Goal: Communication & Community: Ask a question

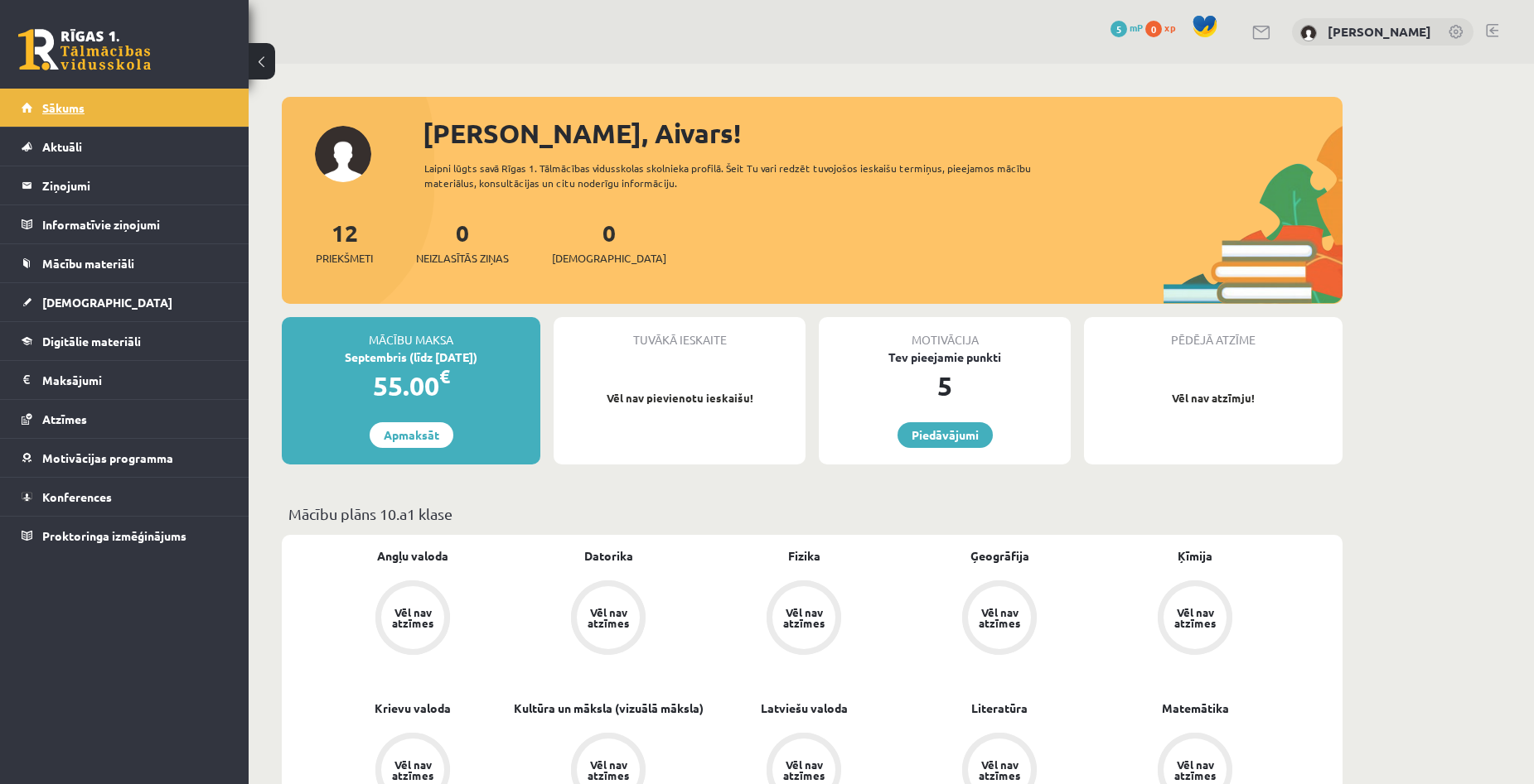
click at [85, 111] on link "Sākums" at bounding box center [125, 108] width 207 height 38
click at [75, 153] on span "Aktuāli" at bounding box center [62, 147] width 40 height 15
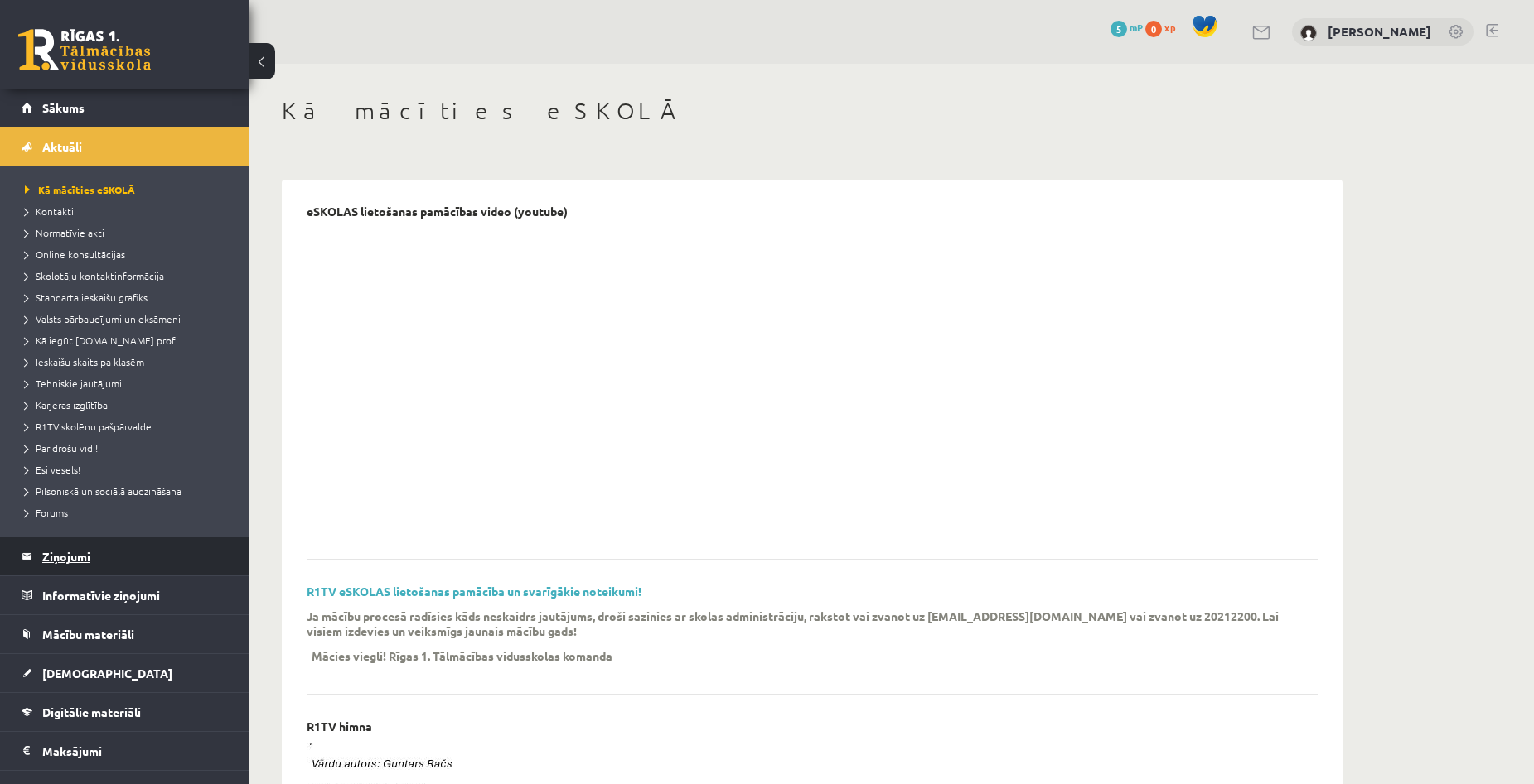
click at [105, 548] on legend "Ziņojumi 0" at bounding box center [135, 557] width 186 height 38
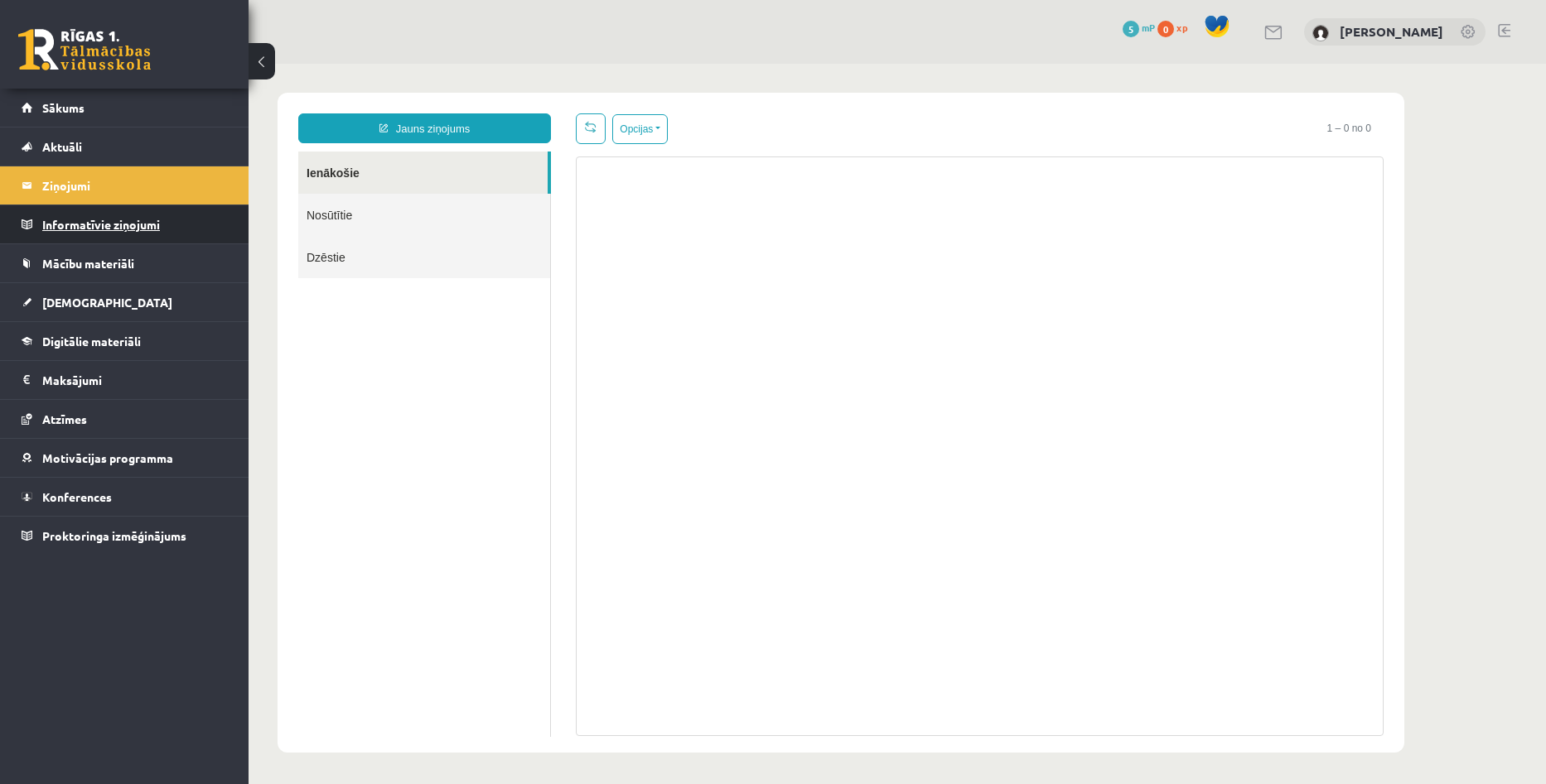
click at [143, 222] on legend "Informatīvie ziņojumi 0" at bounding box center [135, 225] width 186 height 38
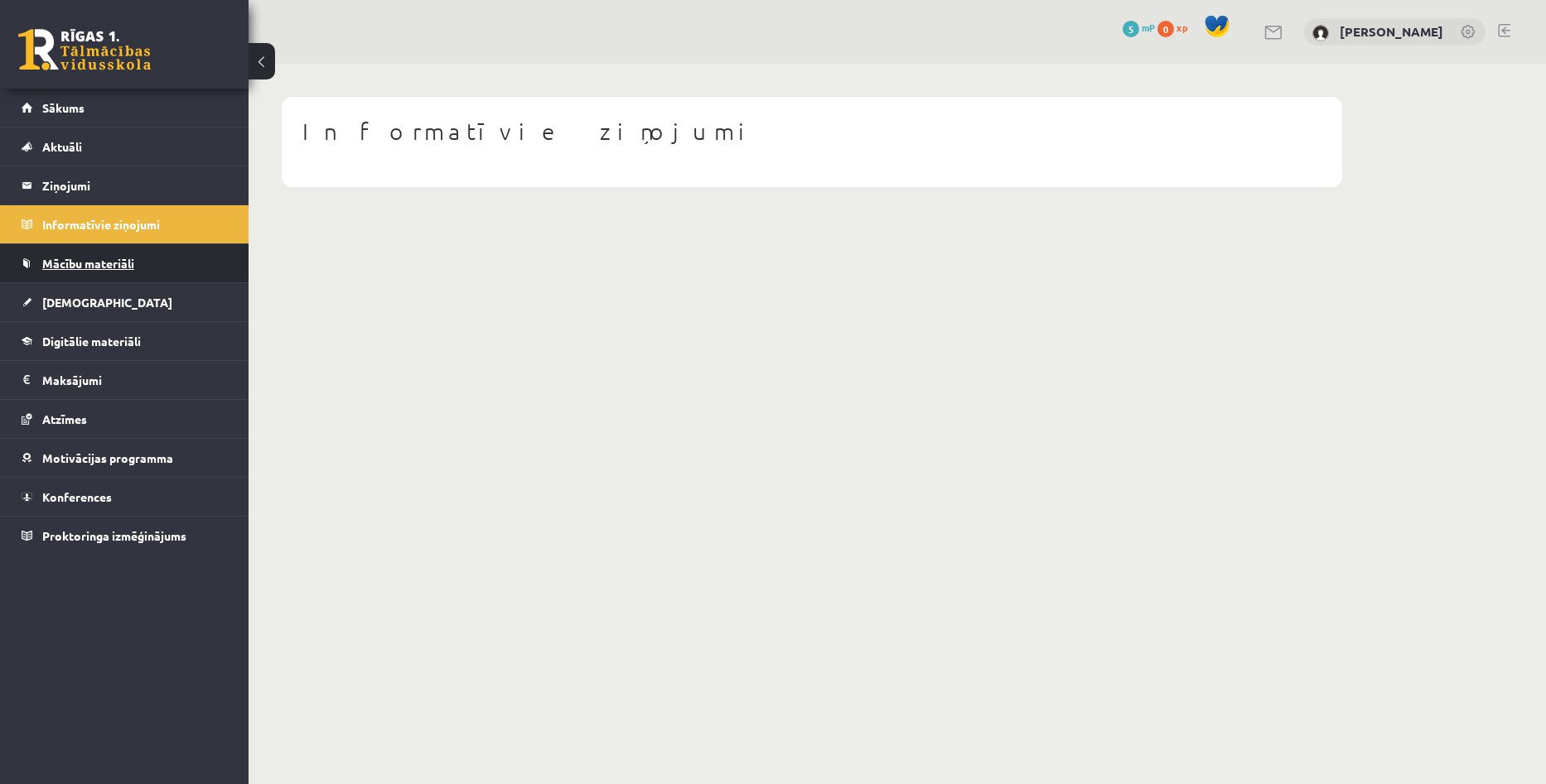
click at [106, 271] on link "Mācību materiāli" at bounding box center [124, 263] width 207 height 38
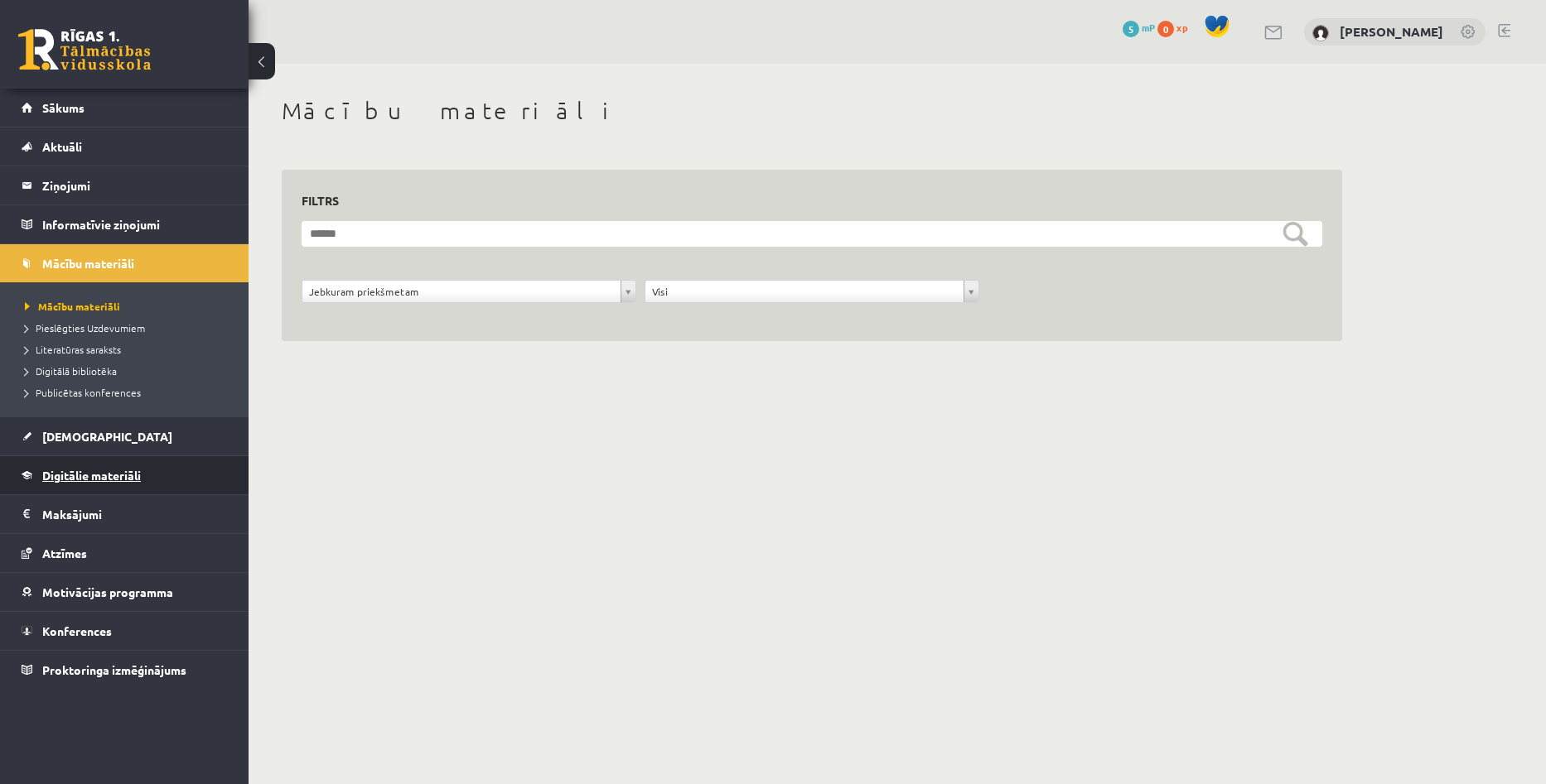
click at [80, 480] on span "Digitālie materiāli" at bounding box center [91, 475] width 99 height 15
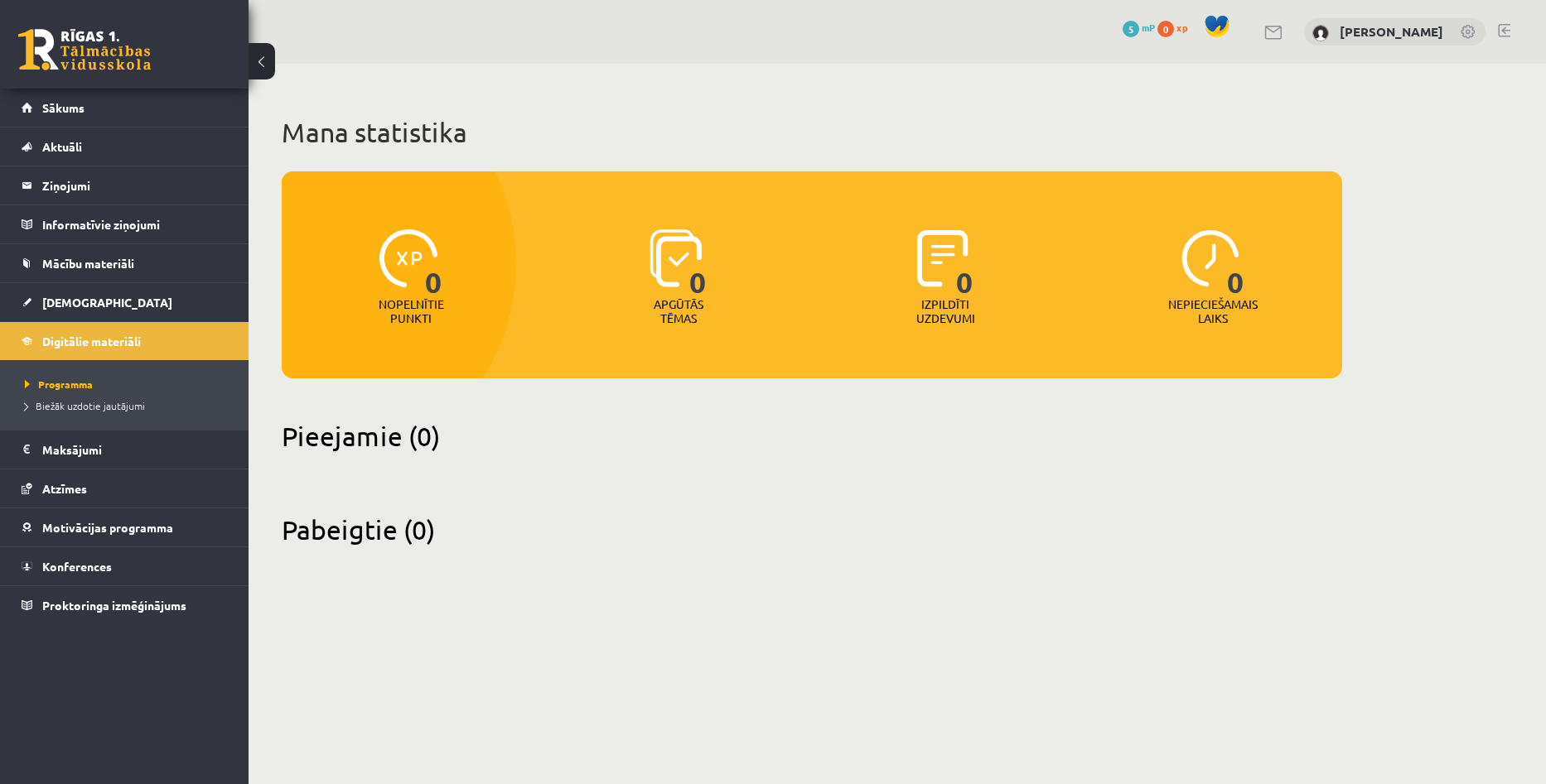
drag, startPoint x: 80, startPoint y: 480, endPoint x: 787, endPoint y: 472, distance: 707.0
click at [787, 472] on div "Mana statistika 0 Nopelnītie punkti 0 Apgūtās tēmas 0 Izpildīti uzdevumi 0 Nepi…" at bounding box center [812, 331] width 1127 height 535
click at [85, 564] on span "Konferences" at bounding box center [77, 567] width 70 height 15
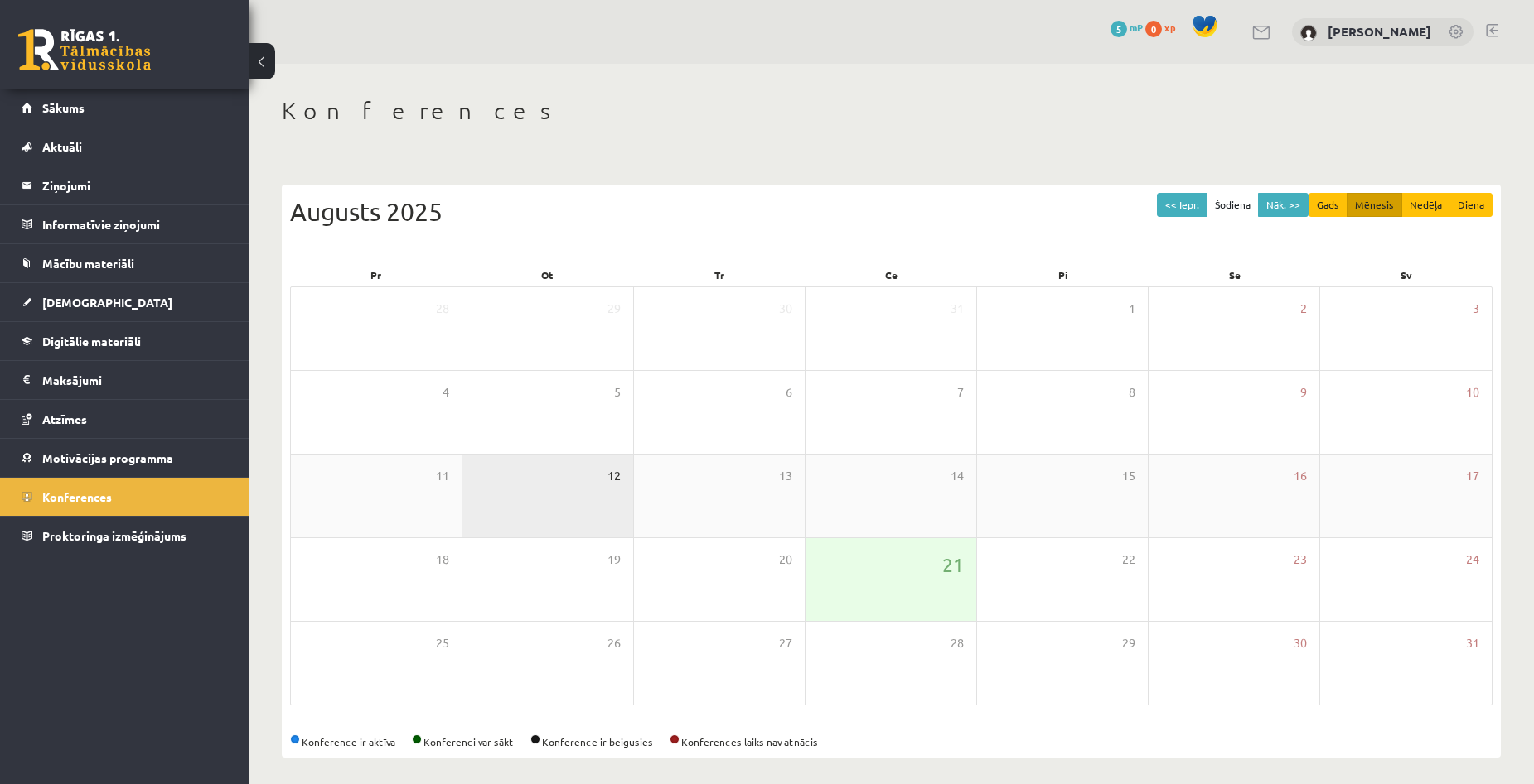
scroll to position [7, 0]
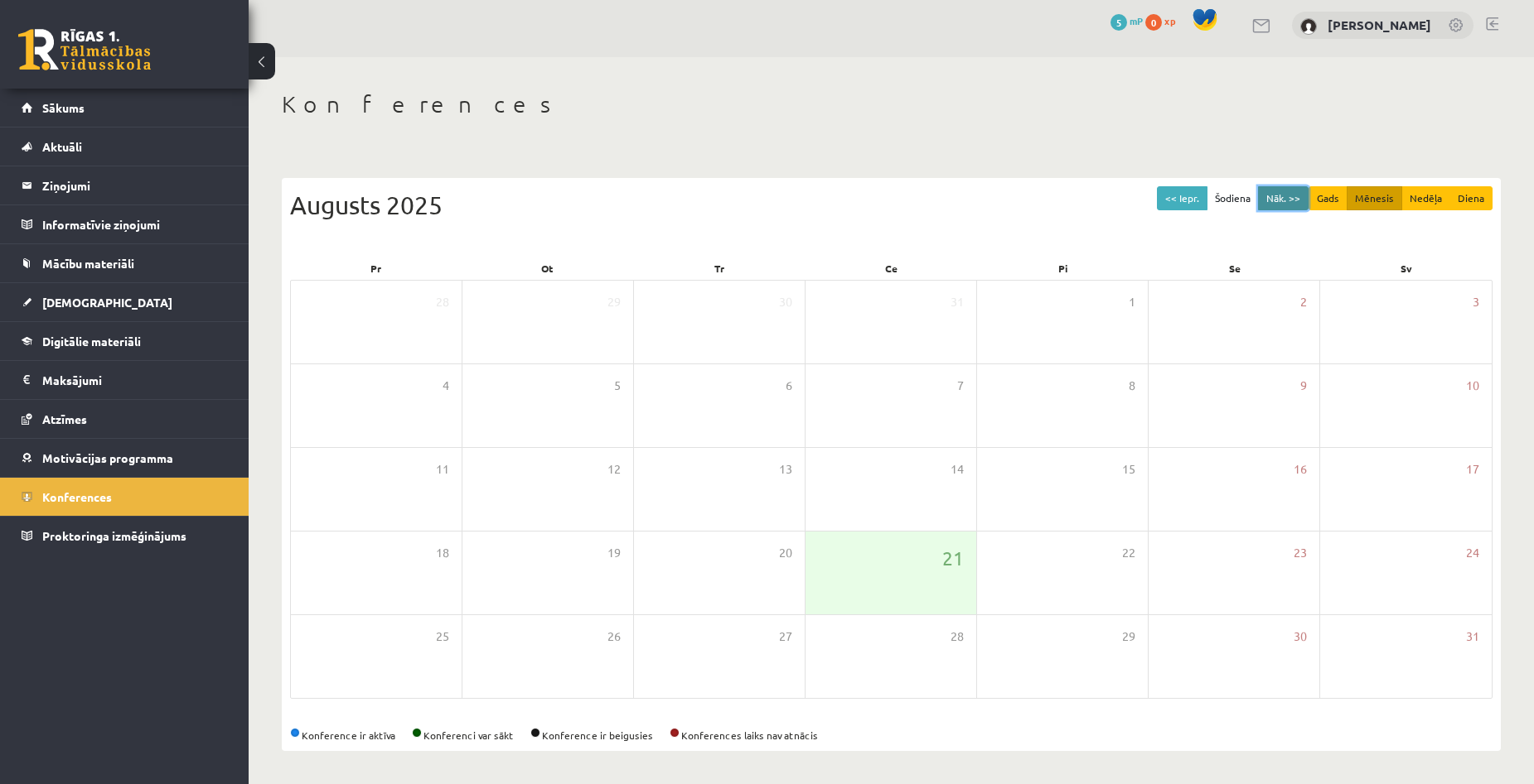
click at [1286, 204] on button "Nāk. >>" at bounding box center [1282, 198] width 51 height 24
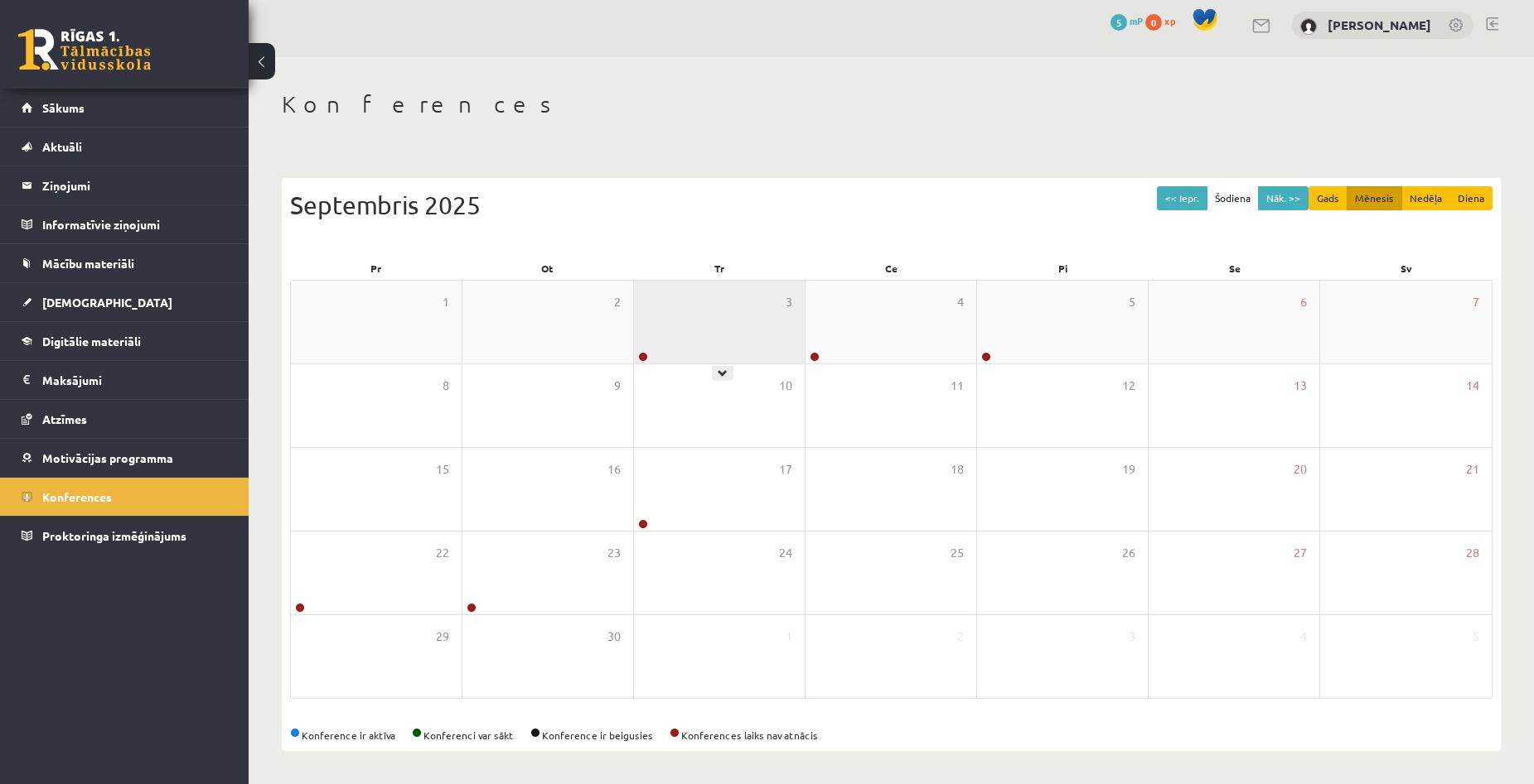
click at [701, 354] on div "3" at bounding box center [720, 322] width 171 height 83
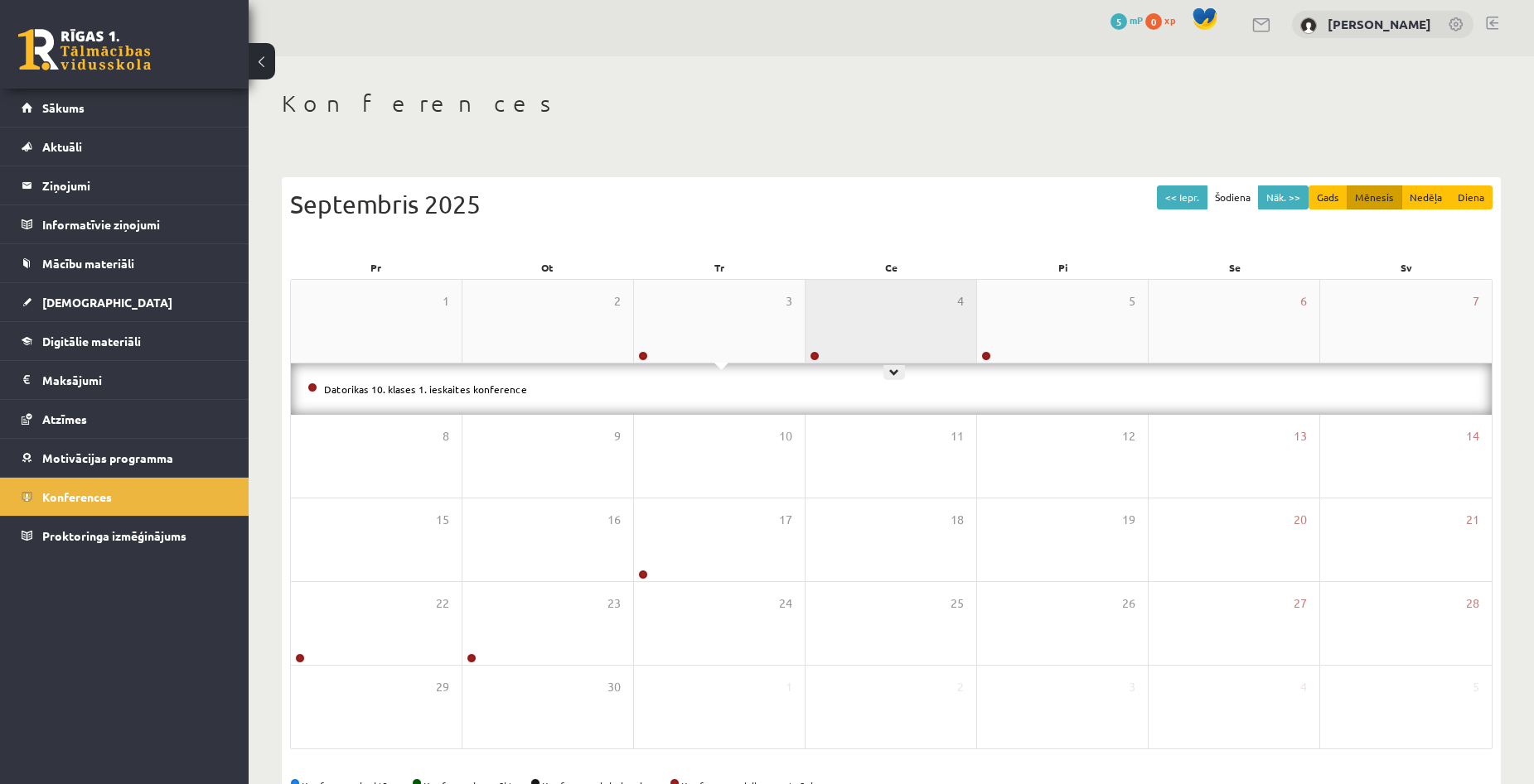
click at [881, 335] on div "4" at bounding box center [891, 321] width 171 height 83
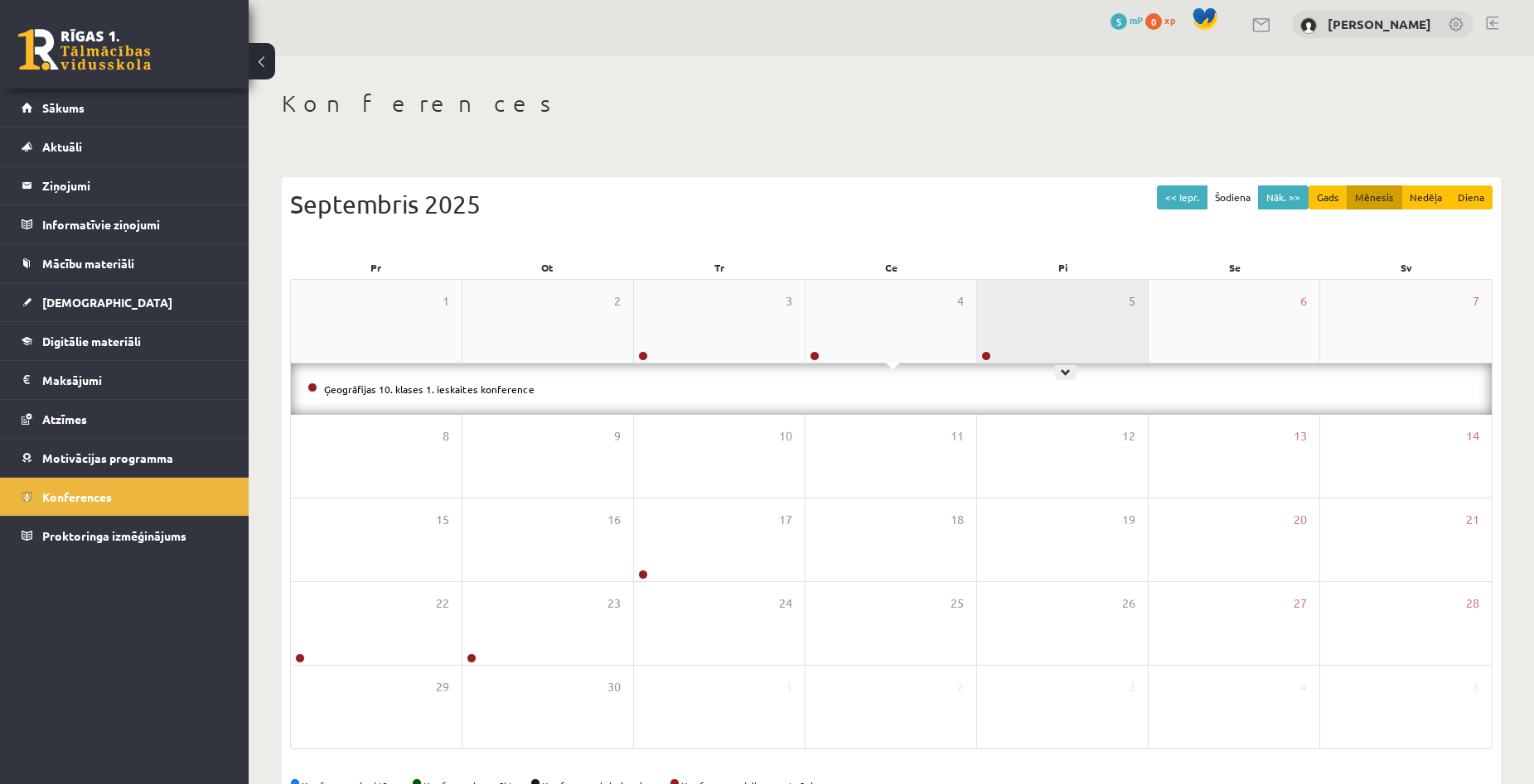
click at [999, 334] on div "5" at bounding box center [1063, 321] width 171 height 83
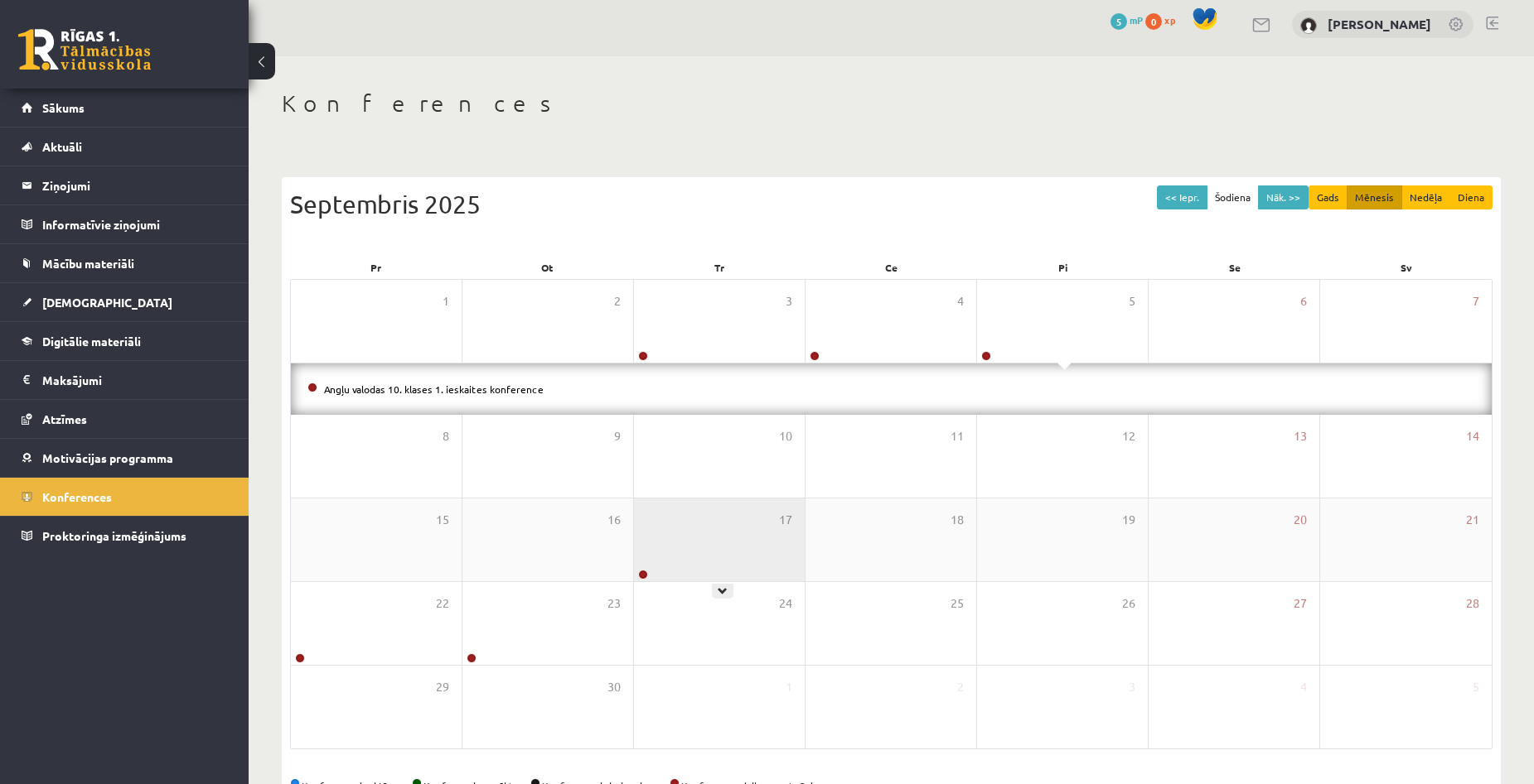
click at [699, 519] on div "17" at bounding box center [720, 540] width 171 height 83
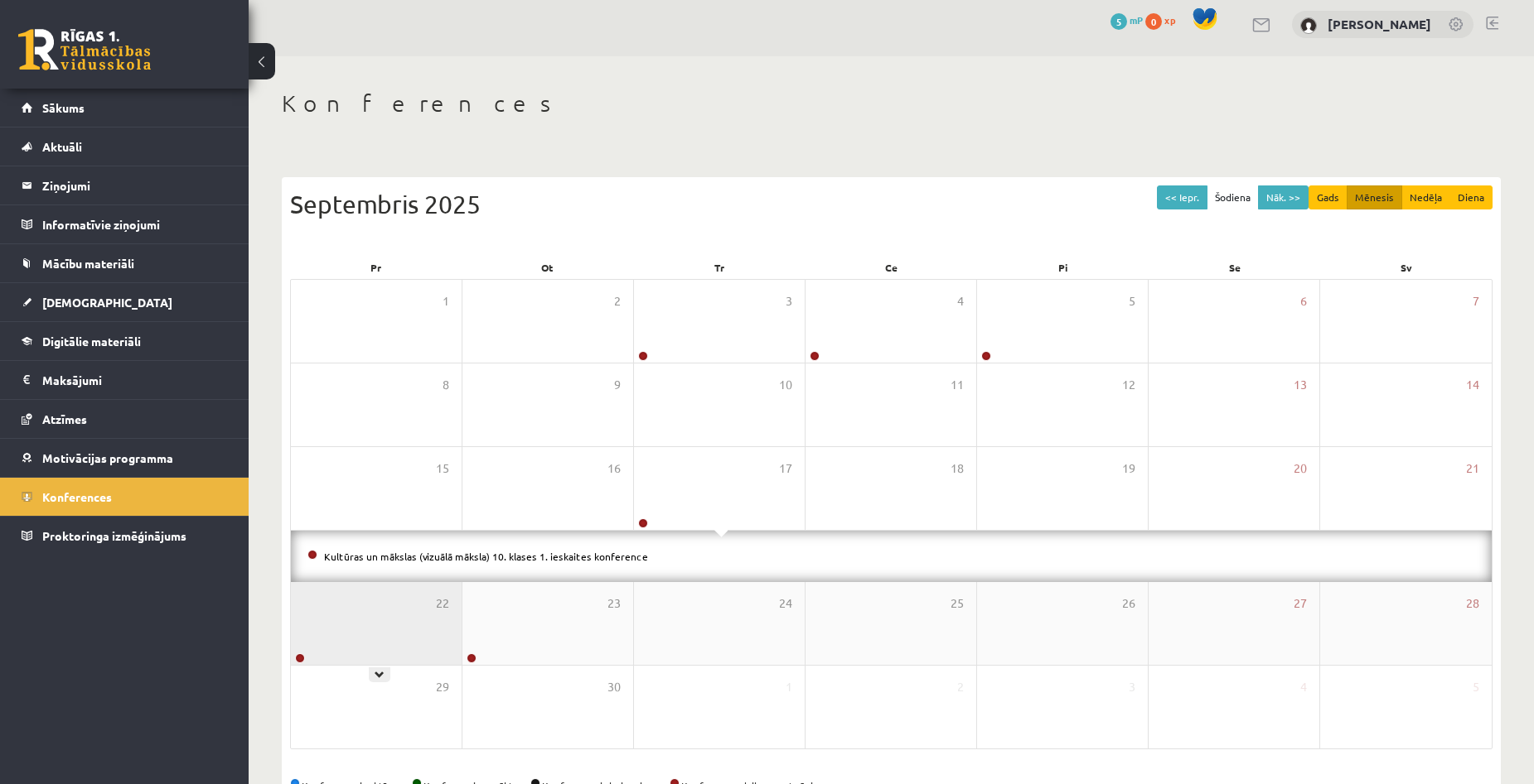
click at [374, 613] on div "22" at bounding box center [376, 624] width 171 height 83
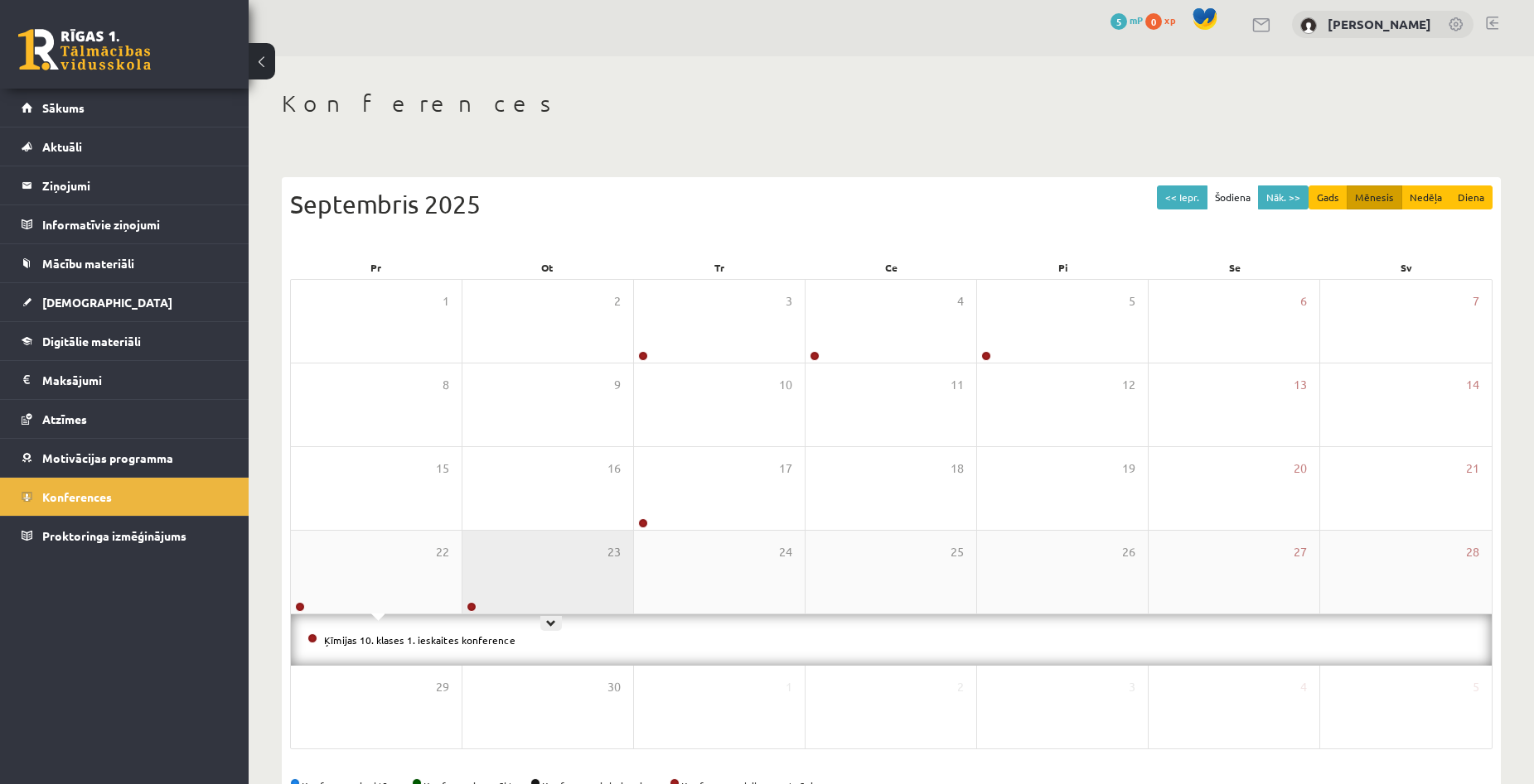
click at [550, 564] on div "23" at bounding box center [548, 572] width 171 height 83
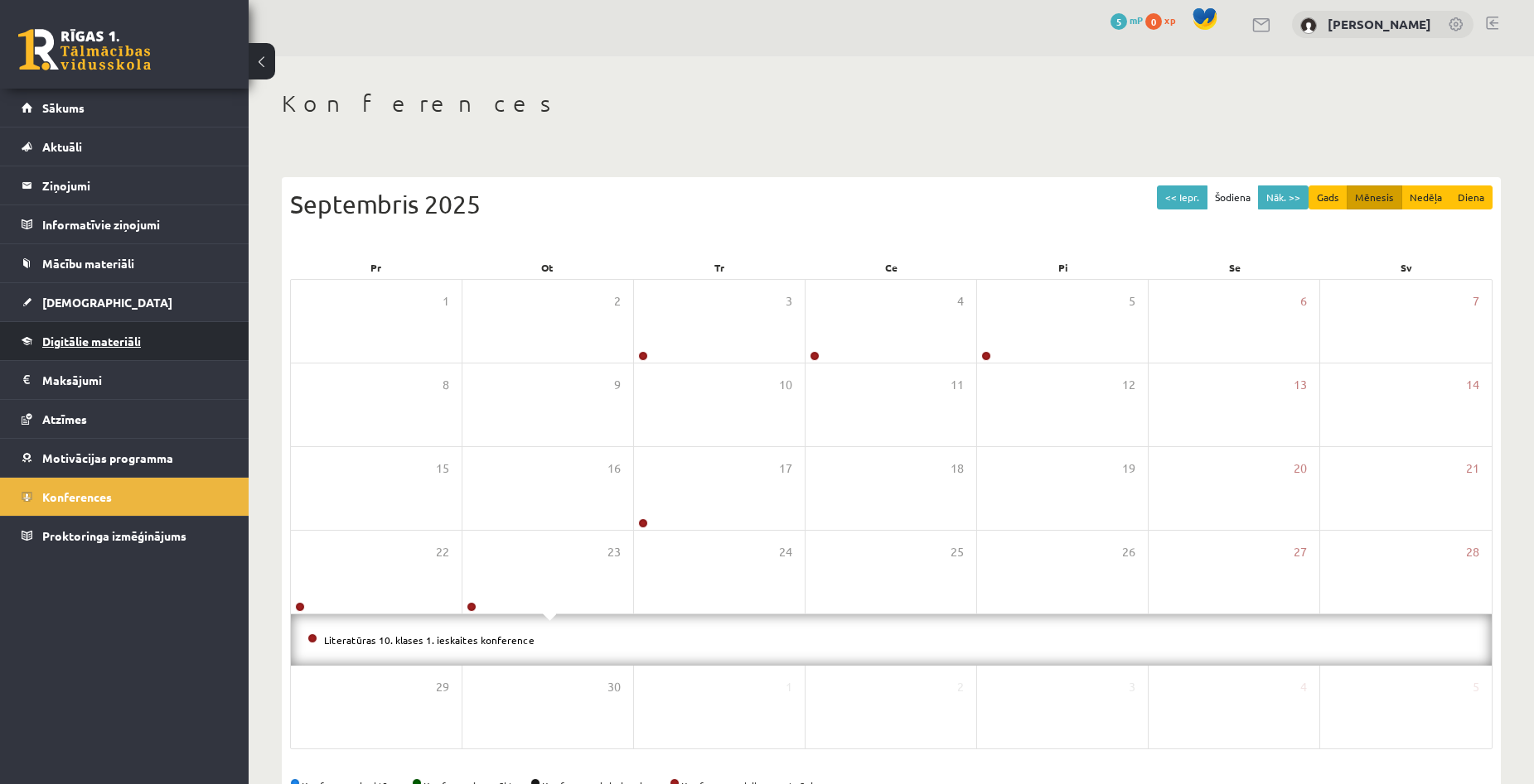
click at [88, 334] on span "Digitālie materiāli" at bounding box center [91, 341] width 99 height 15
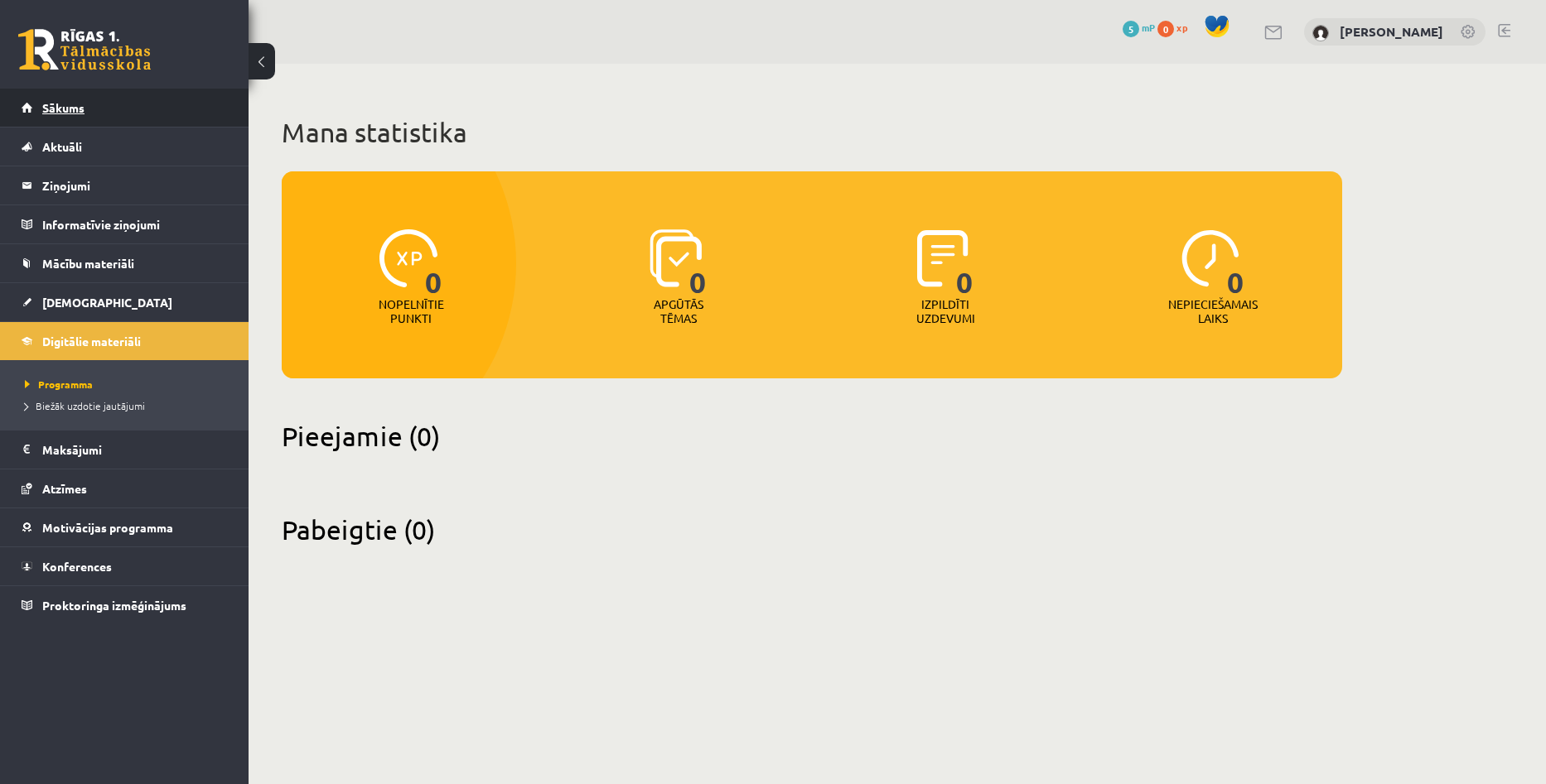
click at [62, 99] on link "Sākums" at bounding box center [124, 108] width 207 height 38
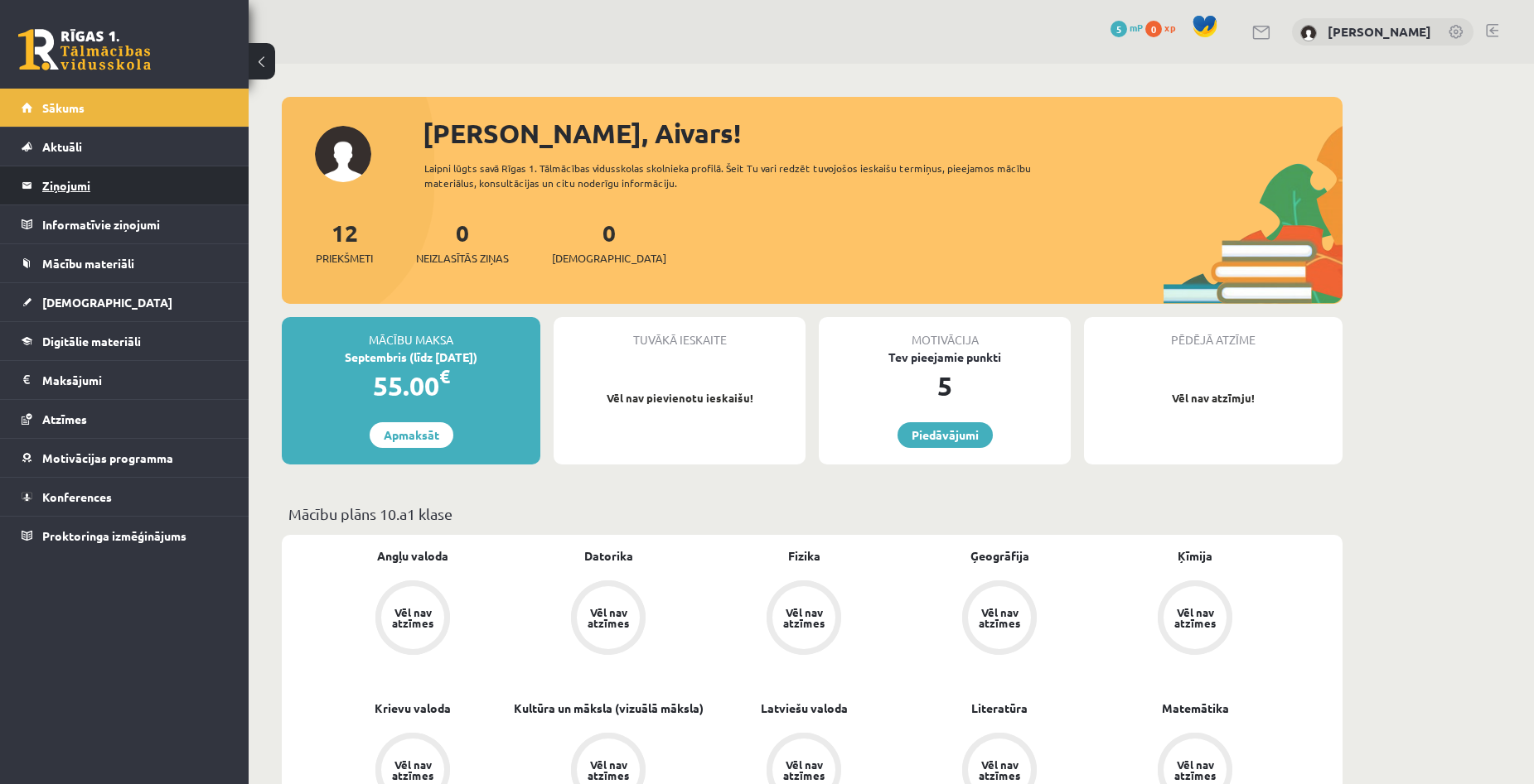
click at [70, 171] on legend "Ziņojumi 0" at bounding box center [135, 186] width 186 height 38
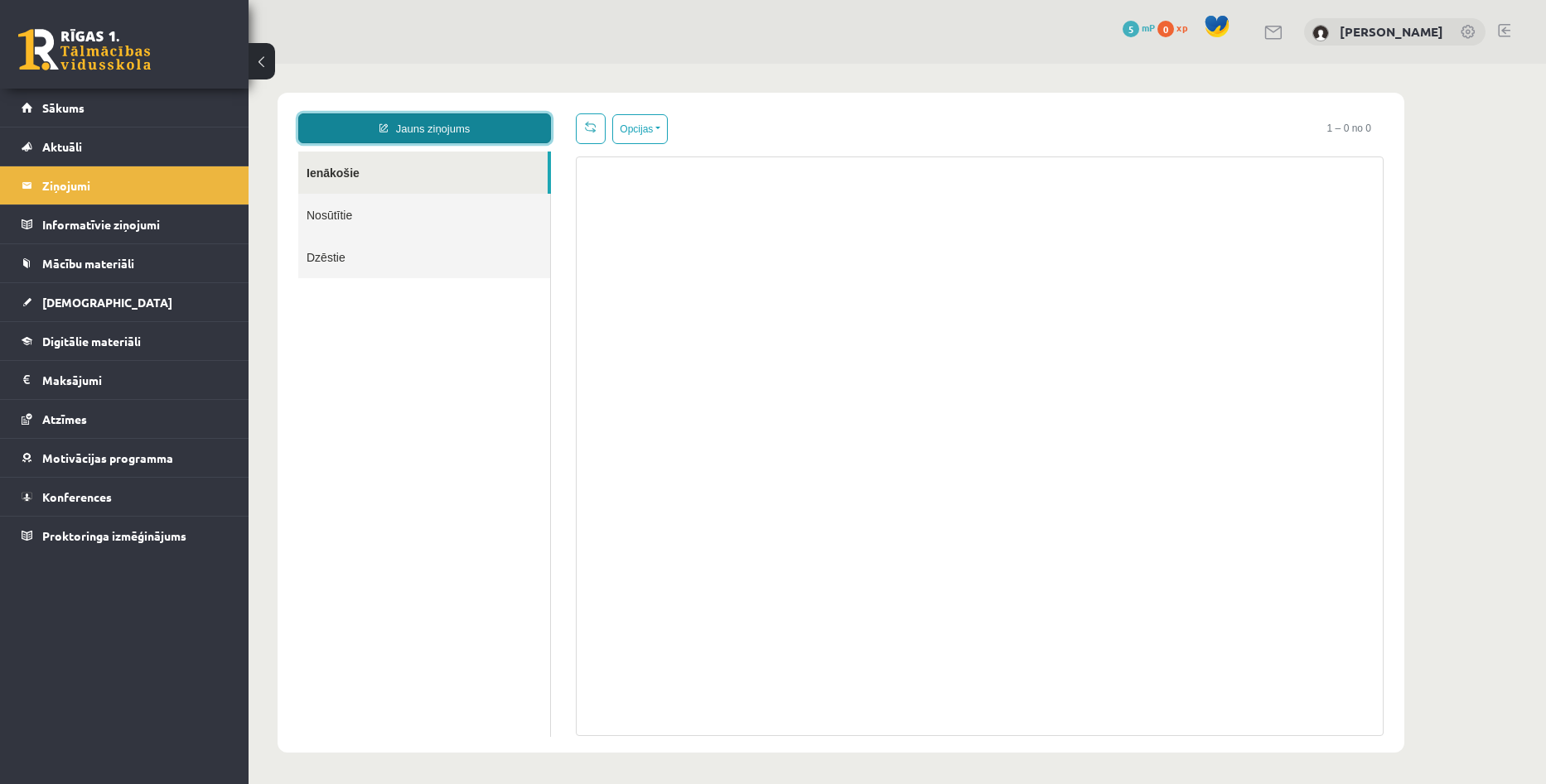
click at [509, 131] on link "Jauns ziņojums" at bounding box center [424, 129] width 252 height 30
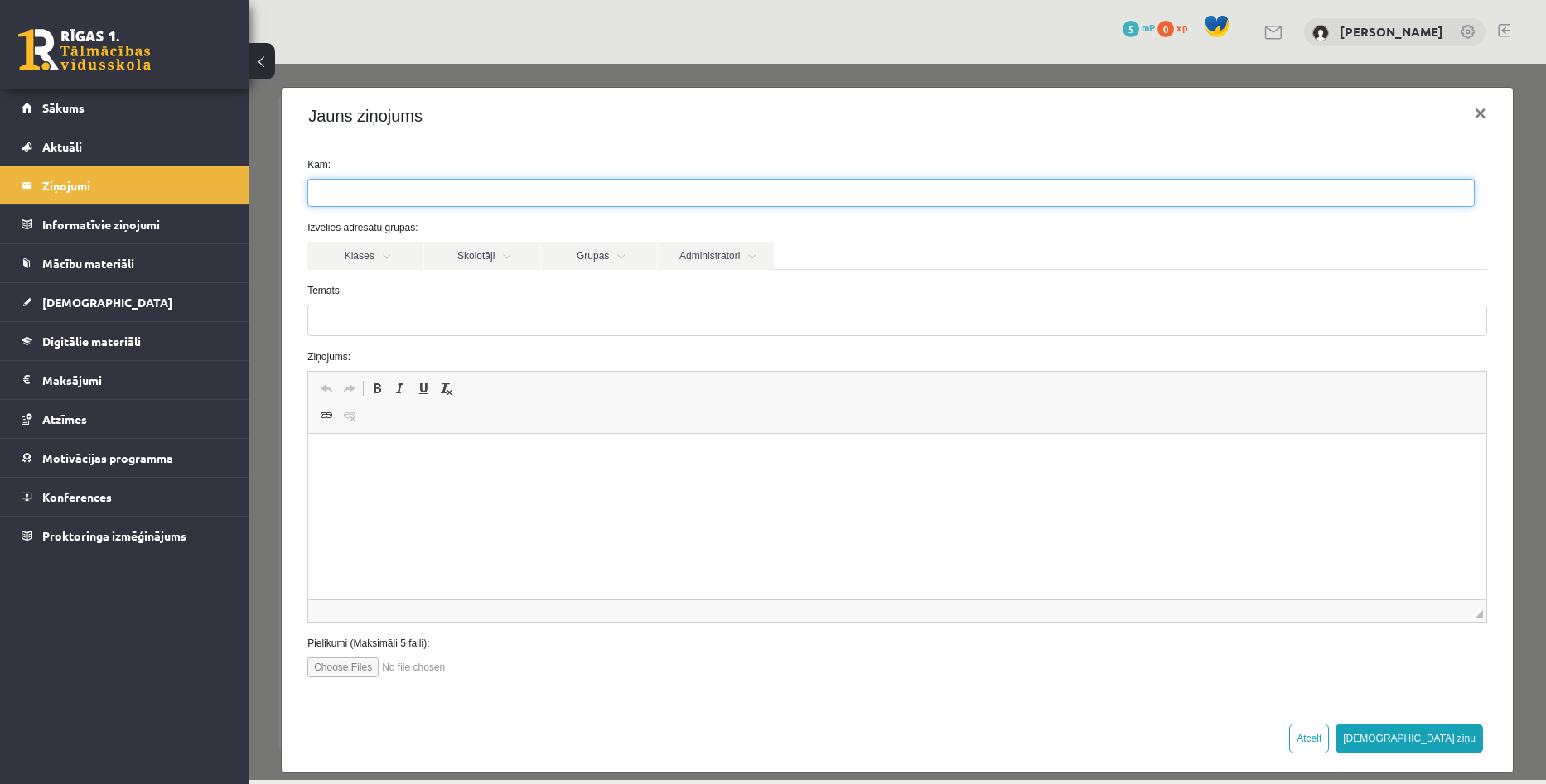
click at [550, 202] on ul at bounding box center [890, 193] width 1166 height 27
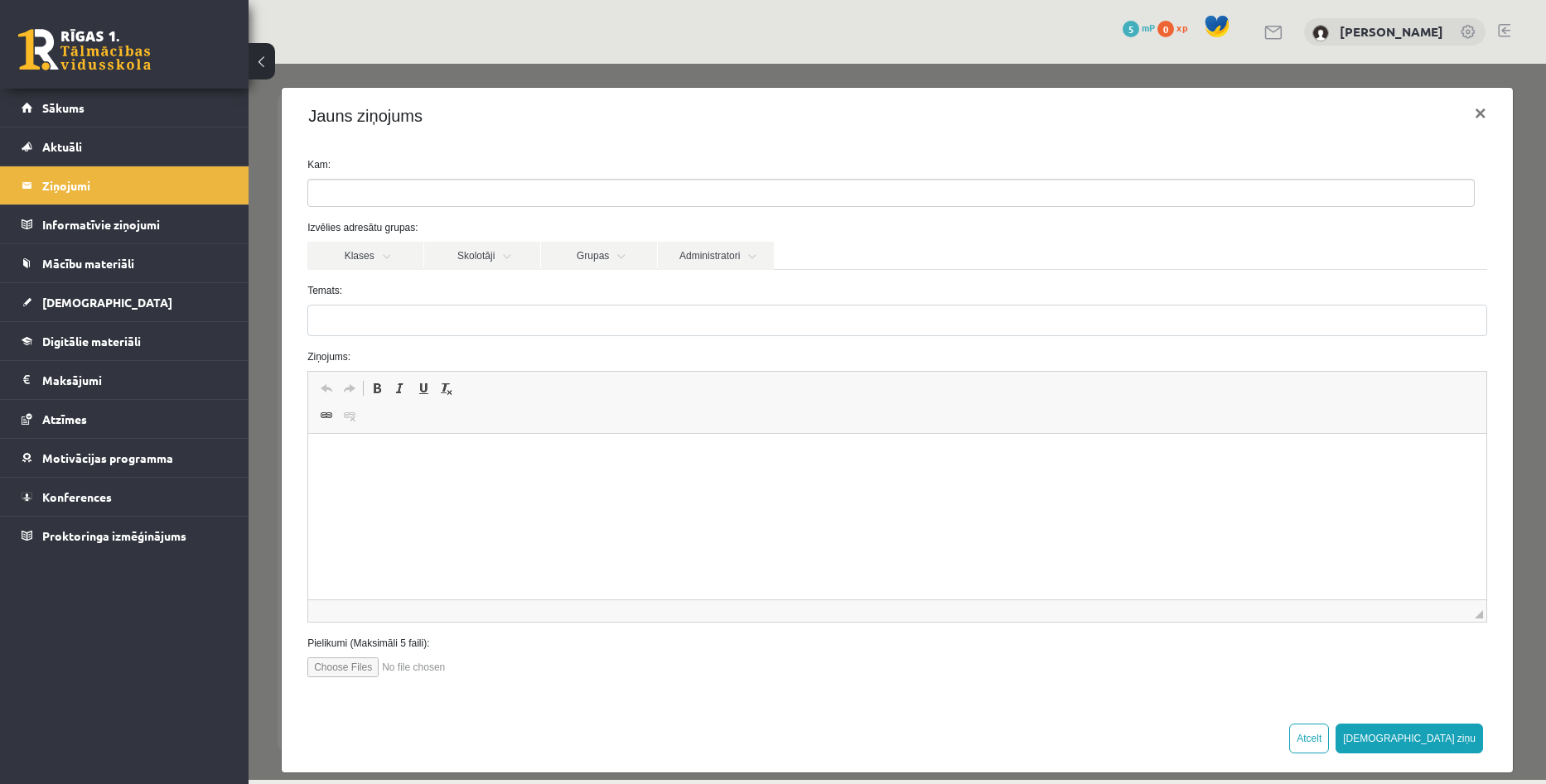
click at [633, 297] on label "Temats:" at bounding box center [896, 290] width 1204 height 15
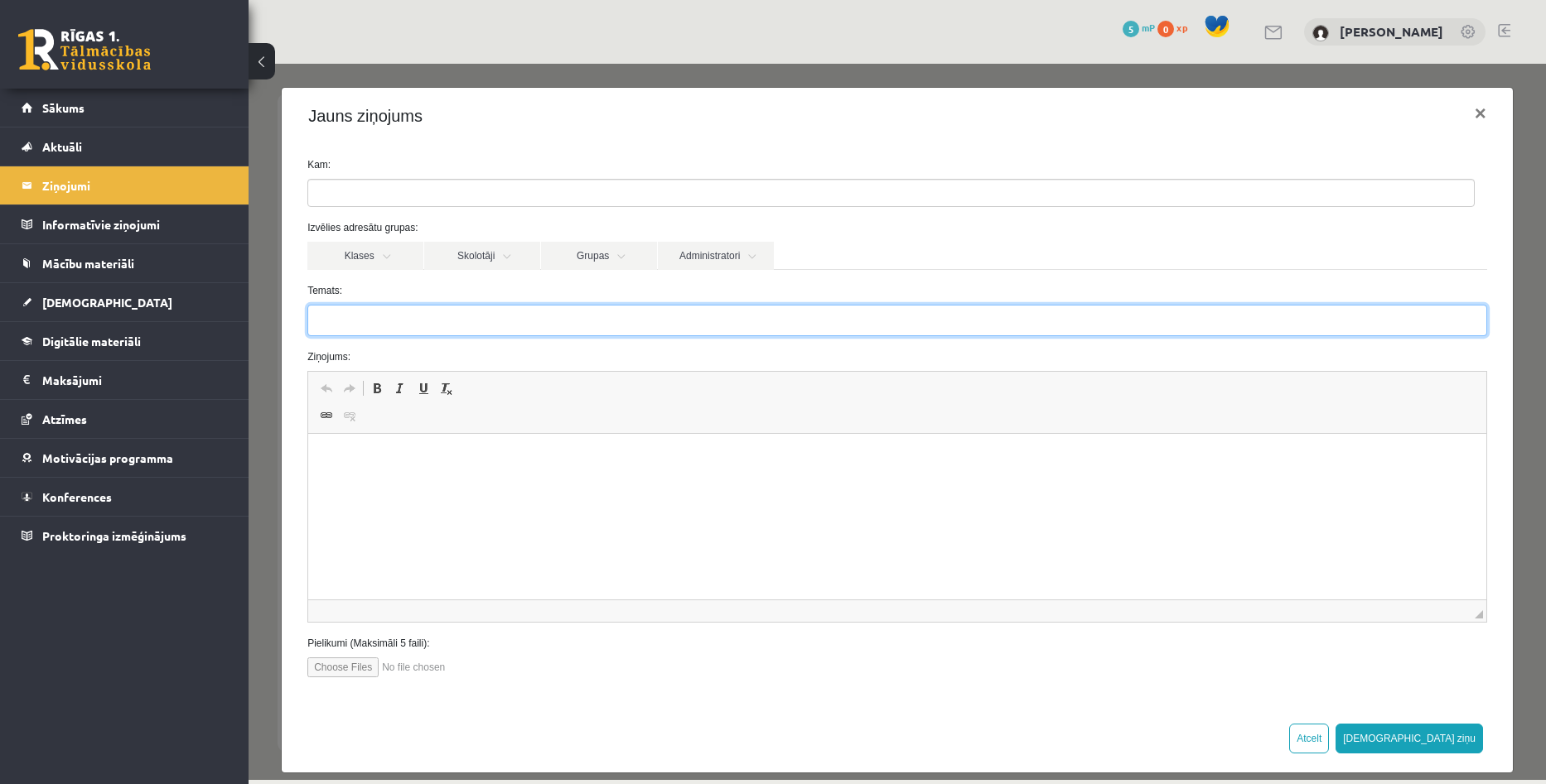
click at [633, 304] on input "Temats:" at bounding box center [896, 320] width 1179 height 32
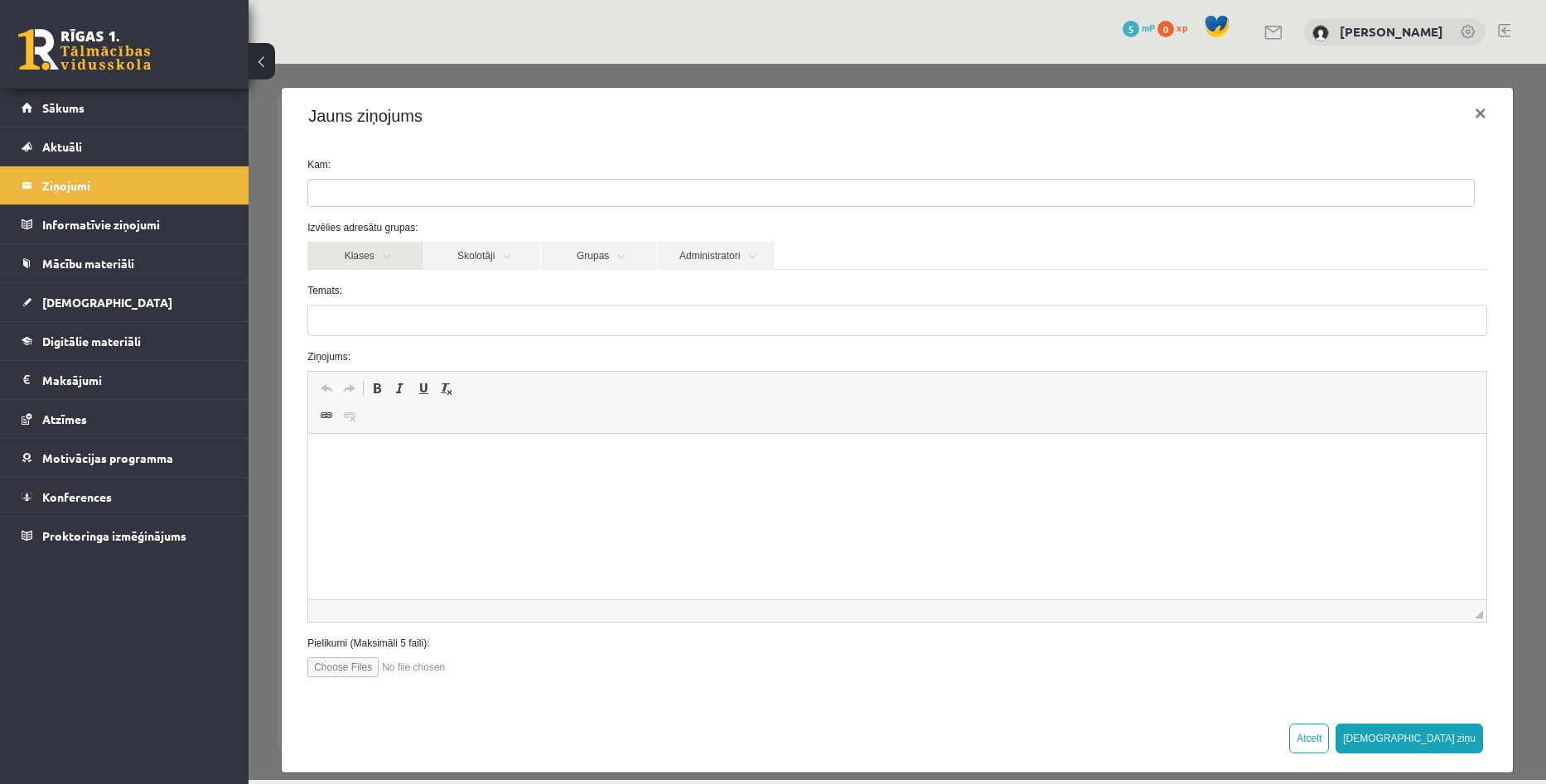
click at [393, 256] on link "Klases" at bounding box center [365, 256] width 116 height 28
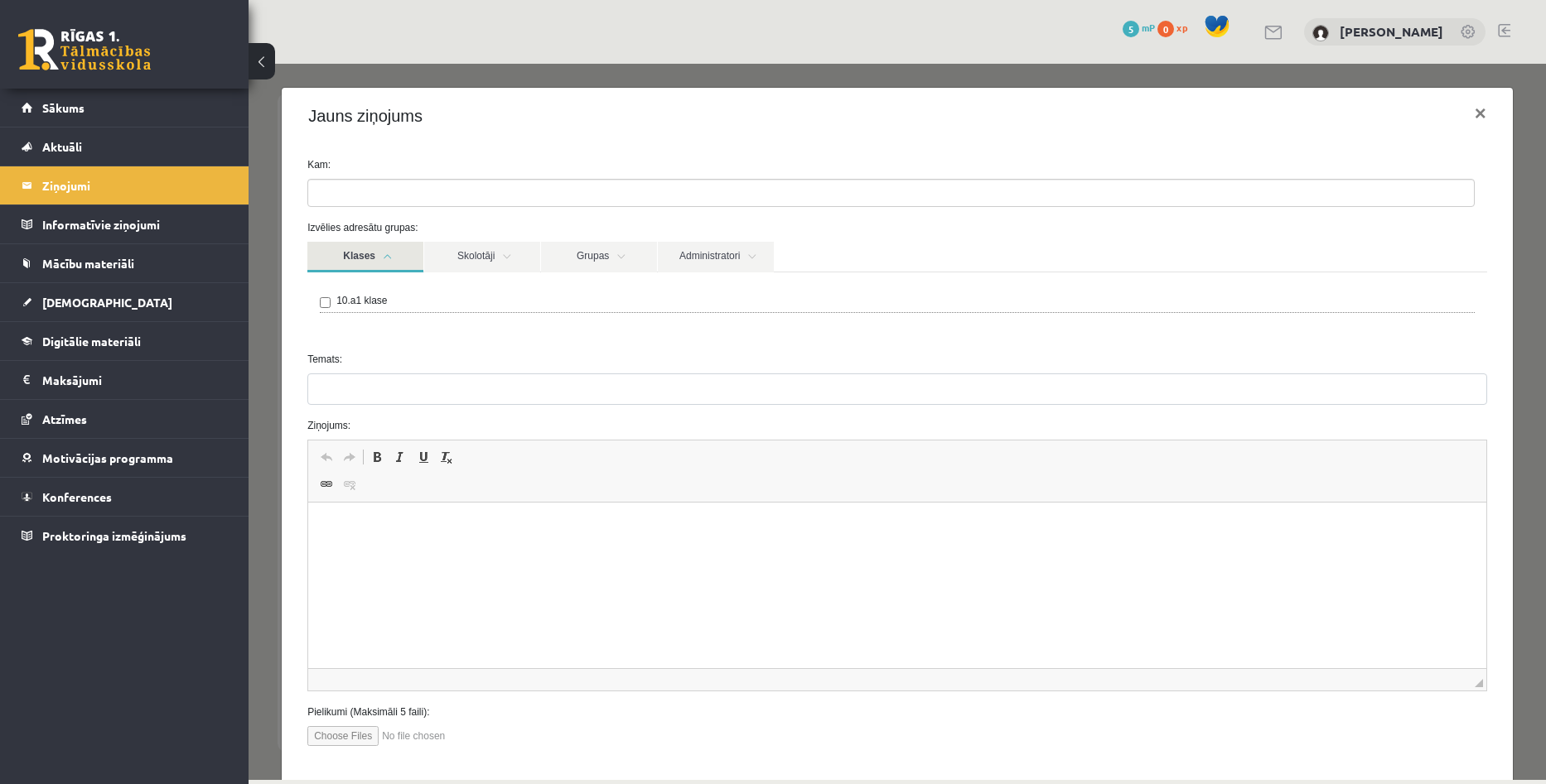
click at [393, 256] on link "Klases" at bounding box center [365, 256] width 116 height 31
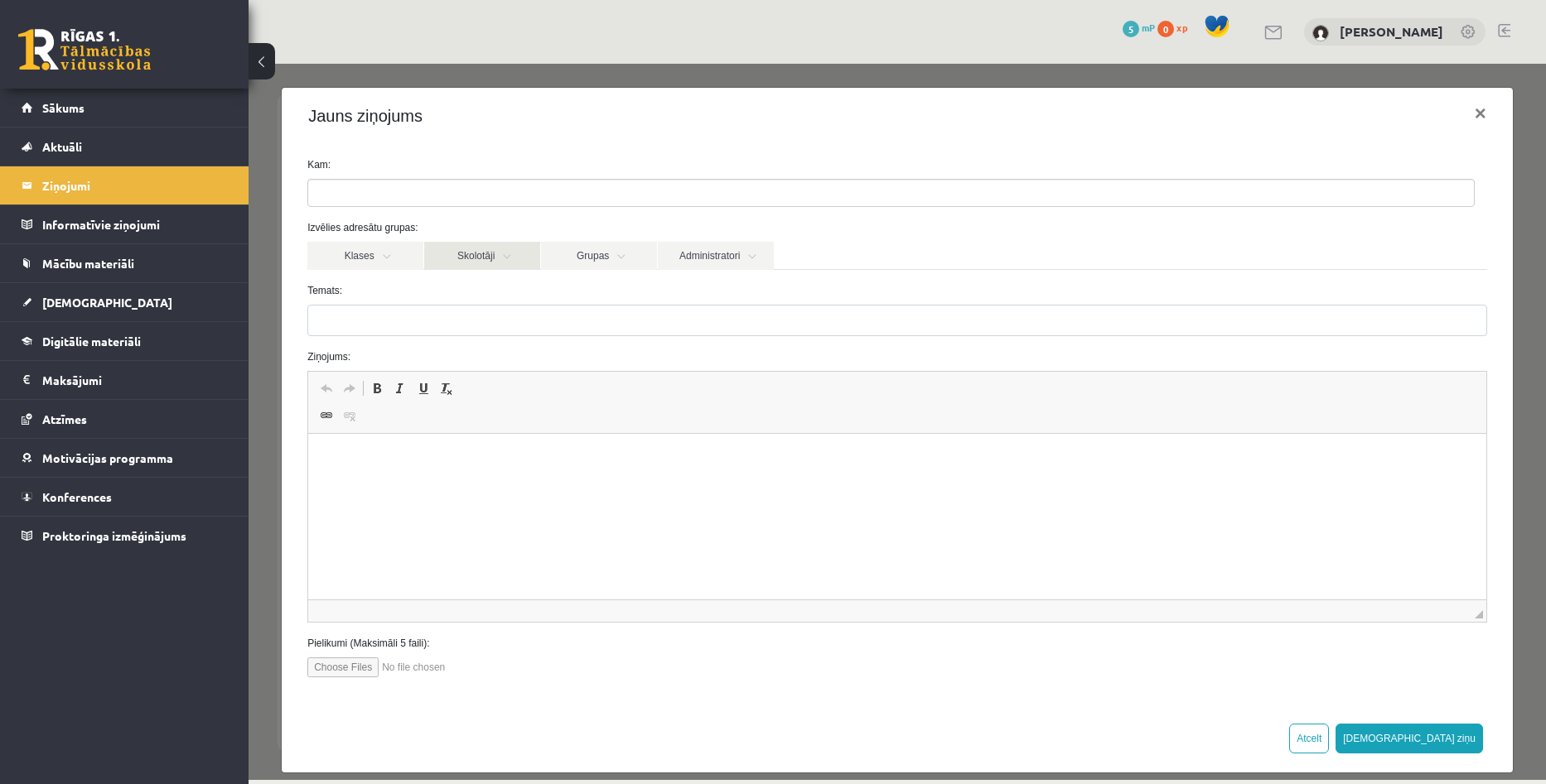
click at [482, 250] on link "Skolotāji" at bounding box center [482, 256] width 116 height 28
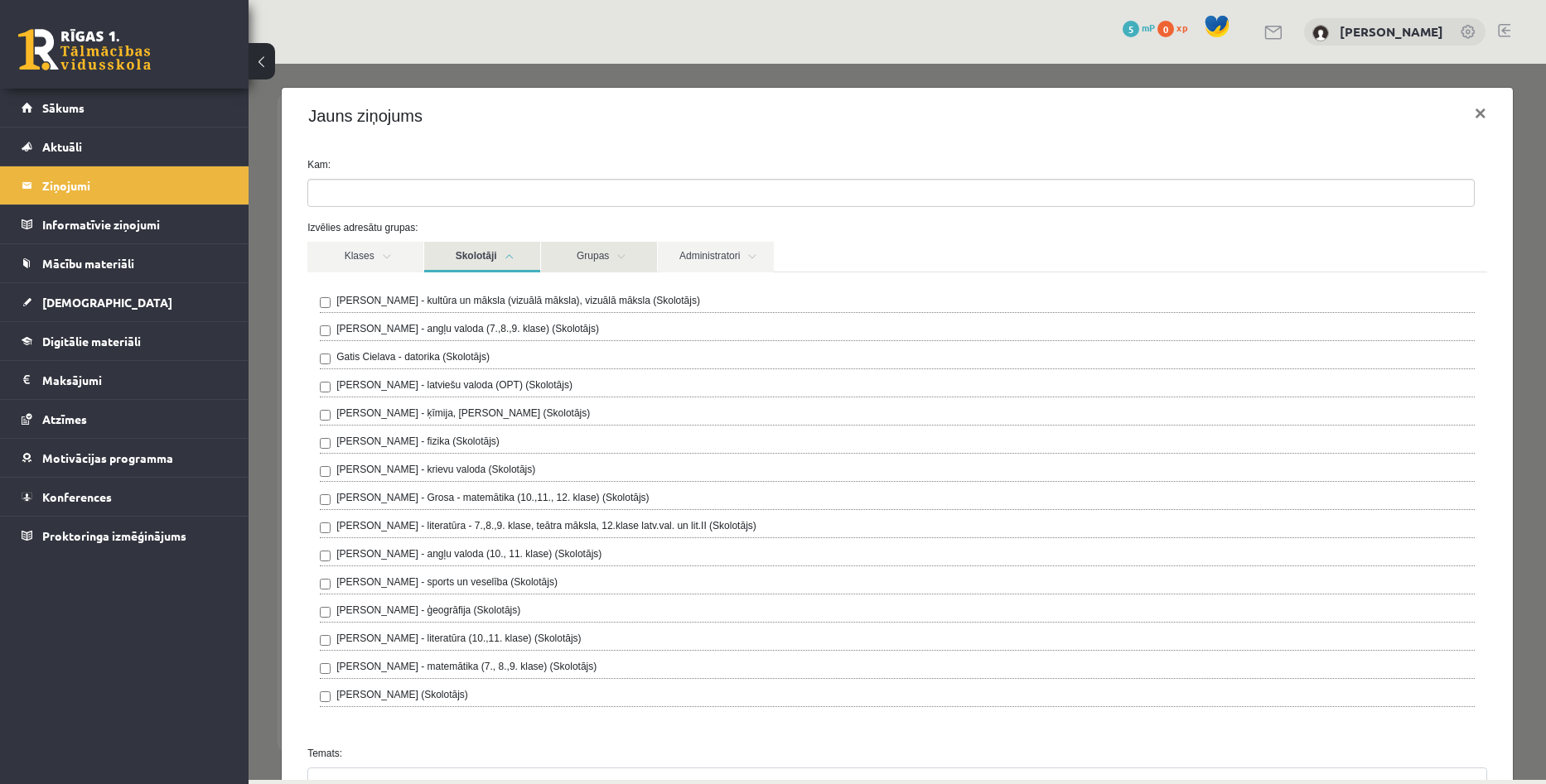
click at [579, 251] on link "Grupas" at bounding box center [599, 256] width 116 height 31
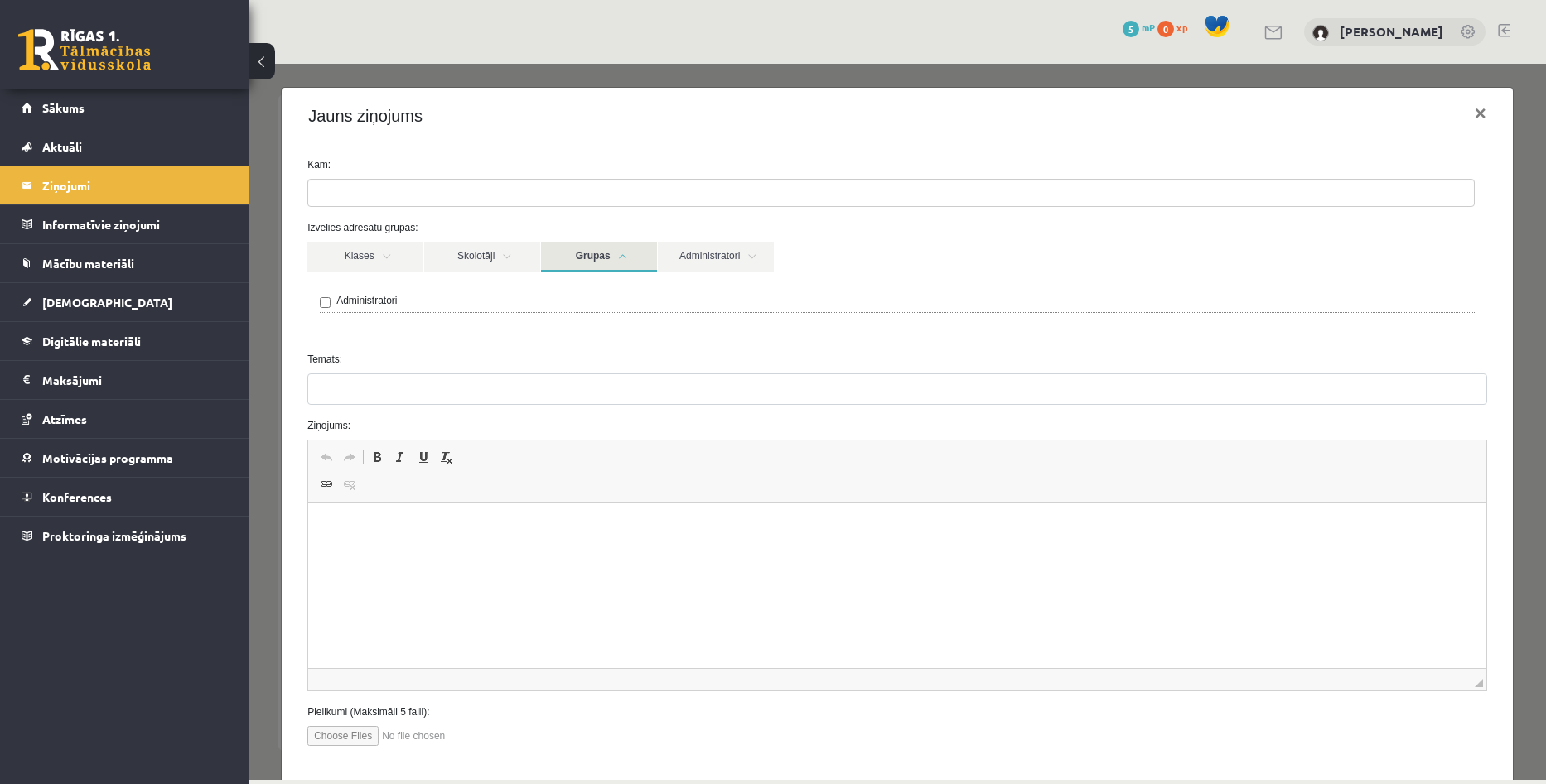
click at [578, 253] on link "Grupas" at bounding box center [599, 256] width 116 height 31
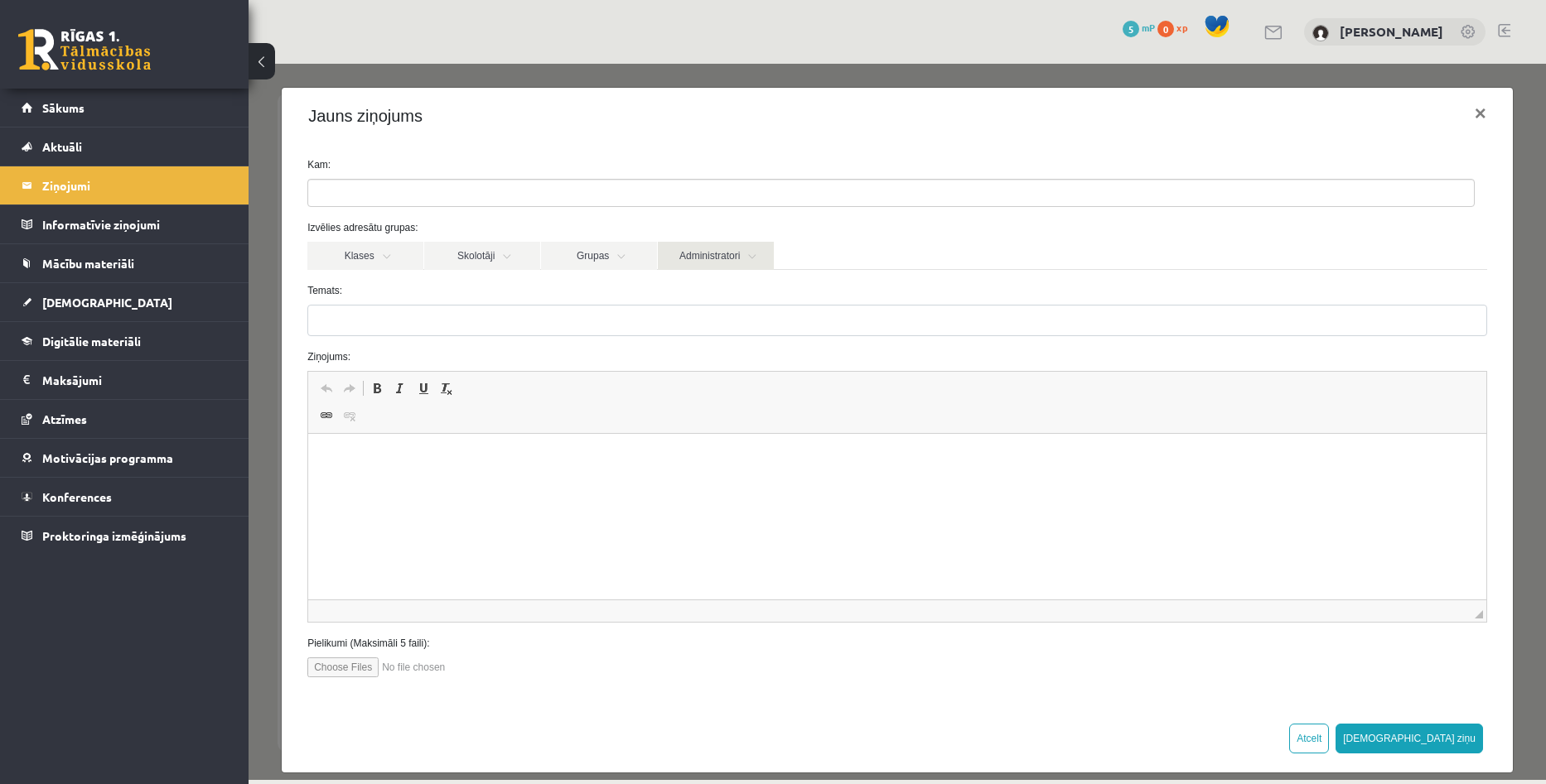
click at [758, 264] on link "Administratori" at bounding box center [716, 256] width 116 height 28
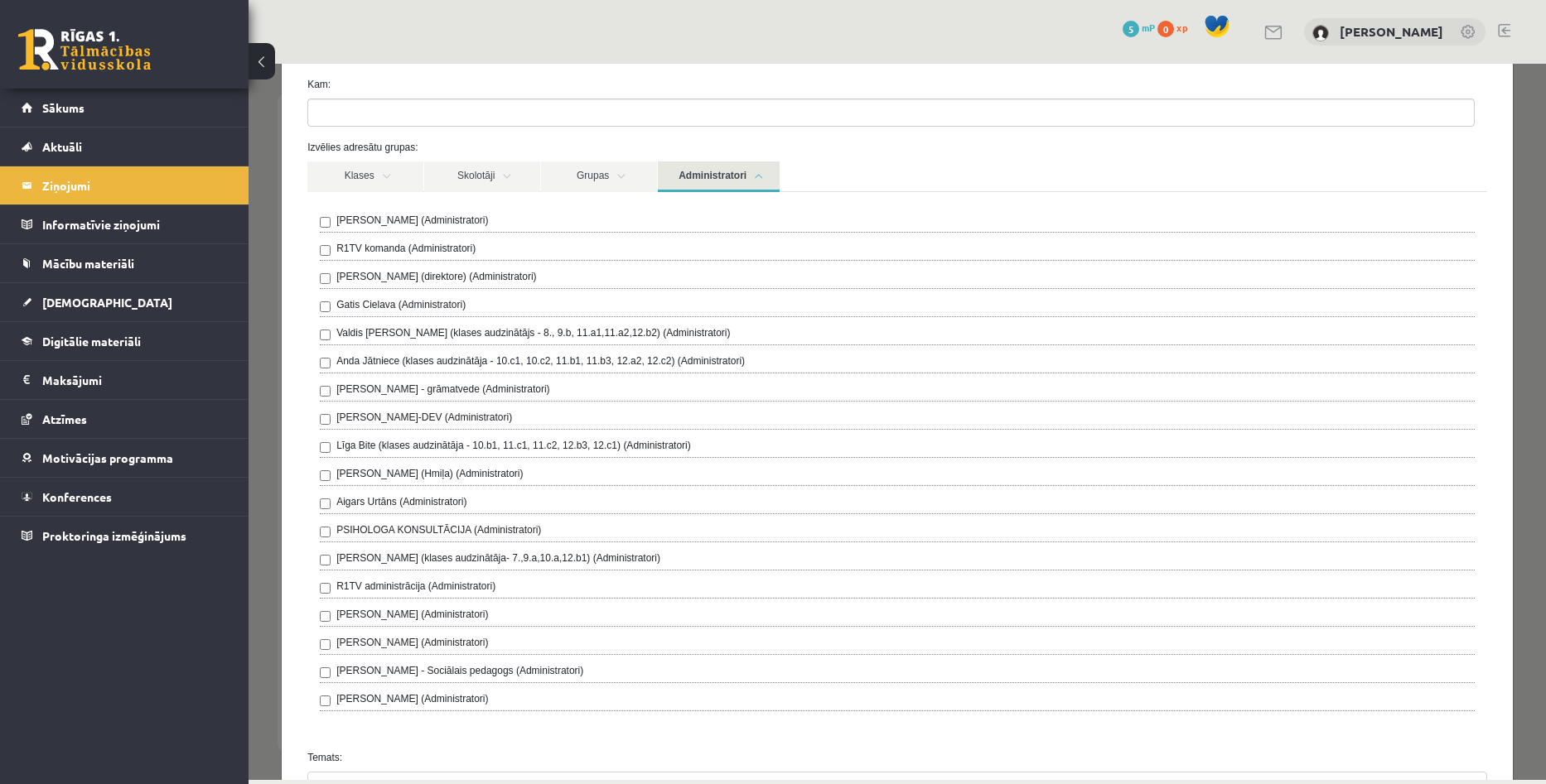
scroll to position [83, 0]
click at [90, 116] on link "Sākums" at bounding box center [124, 108] width 207 height 38
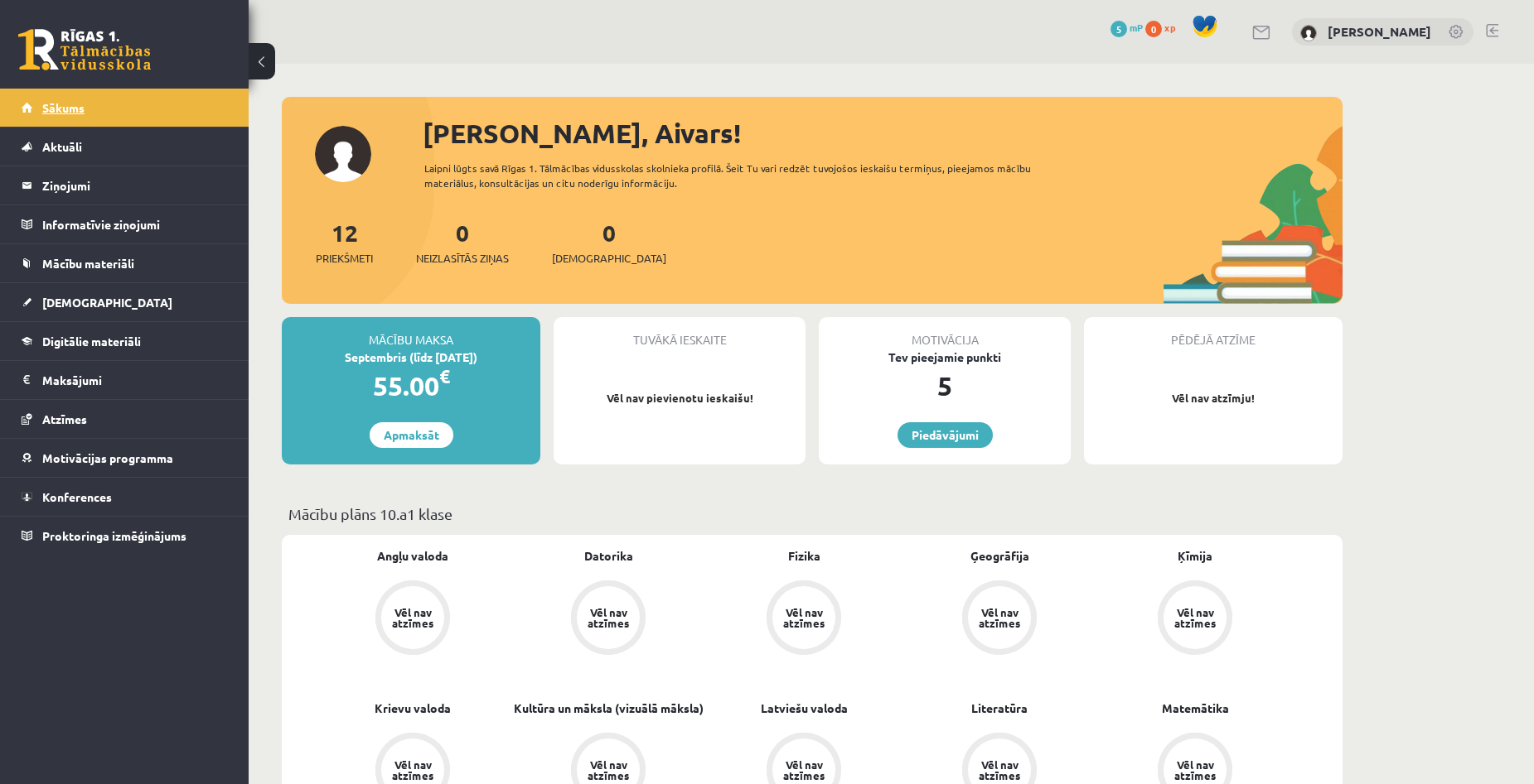
click at [84, 113] on span "Sākums" at bounding box center [63, 108] width 42 height 15
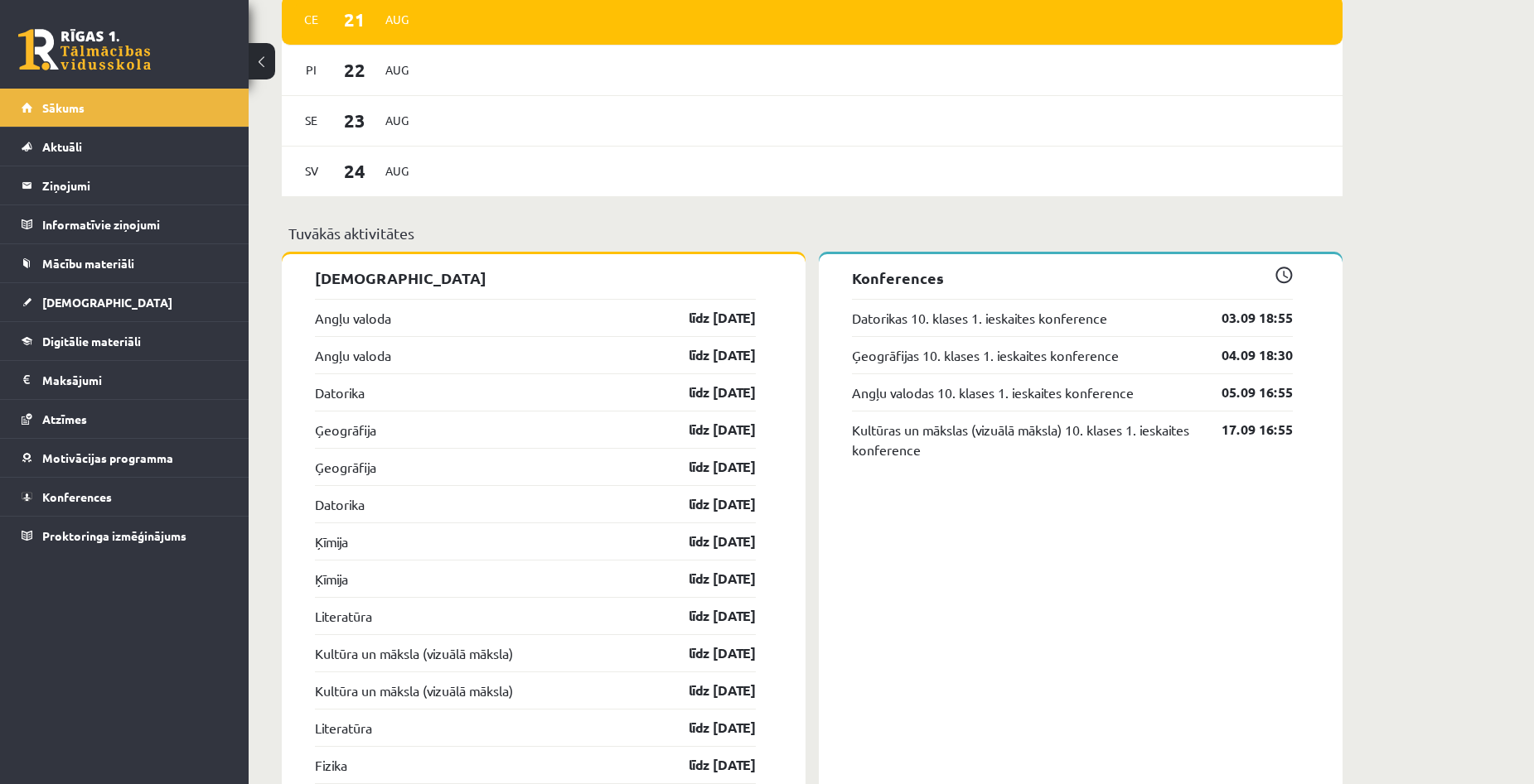
scroll to position [1242, 0]
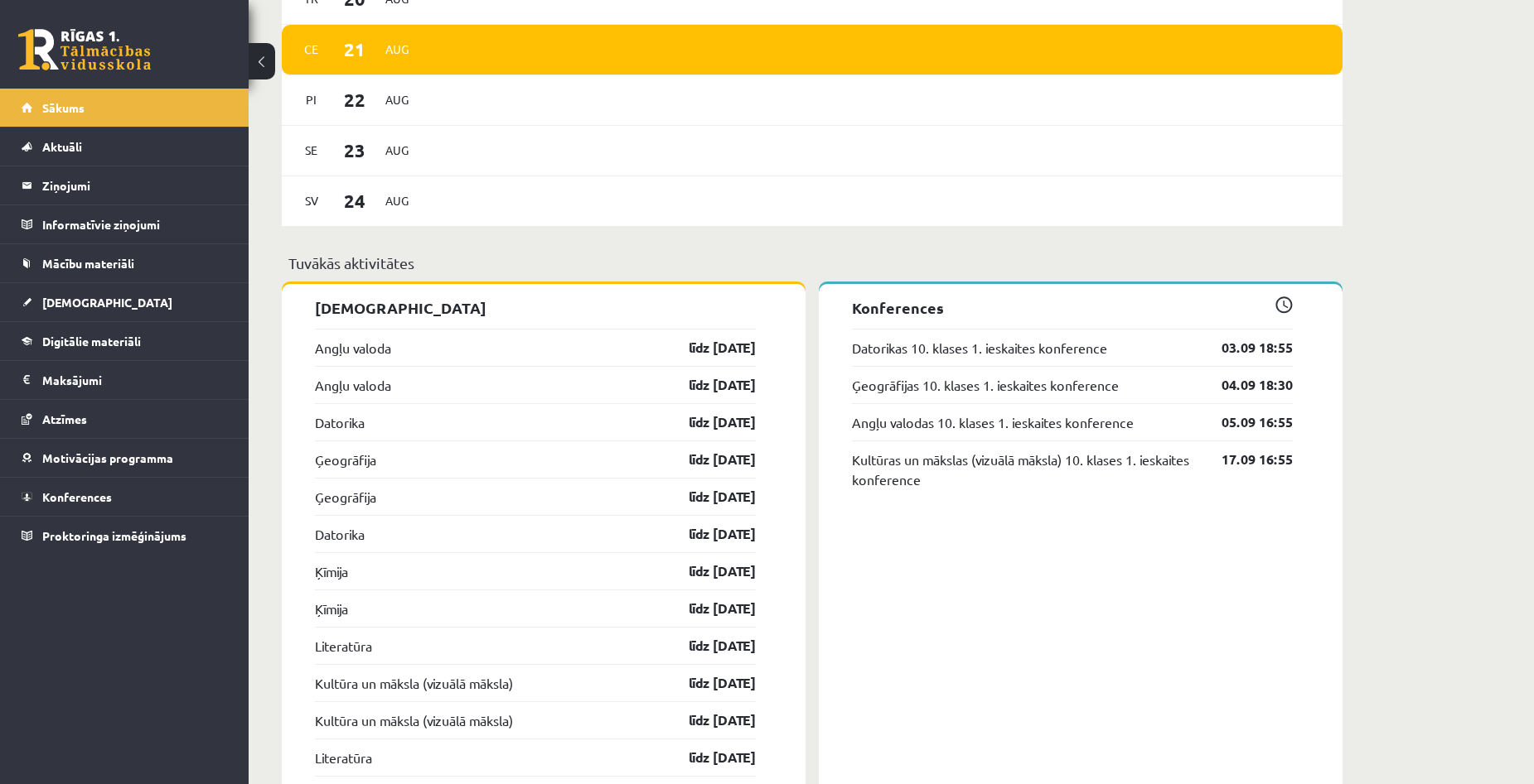
click at [1517, 323] on div "[PERSON_NAME], Aivars! Laipni lūgts savā Rīgas 1. Tālmācības vidusskolas skolni…" at bounding box center [891, 727] width 1285 height 3810
